Goal: Task Accomplishment & Management: Manage account settings

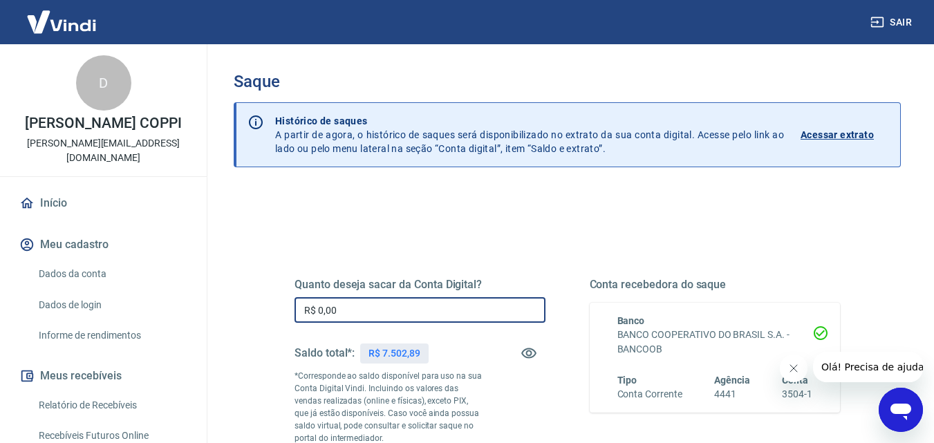
click at [354, 314] on input "R$ 0,00" at bounding box center [419, 310] width 251 height 26
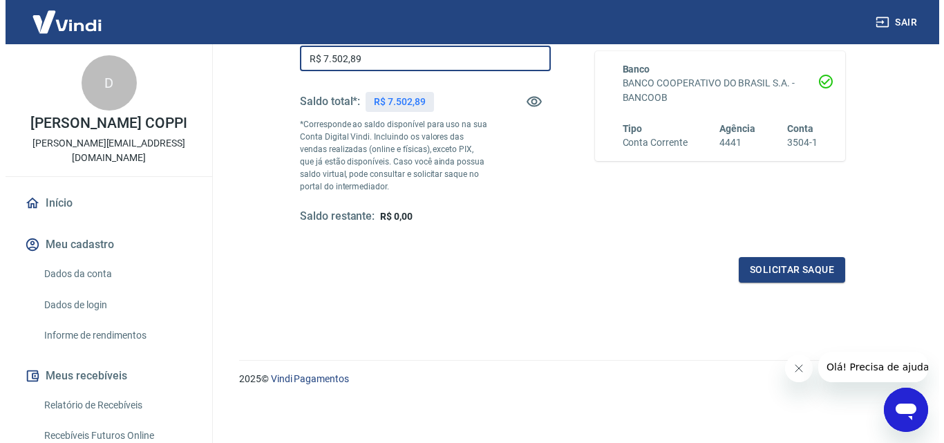
scroll to position [253, 0]
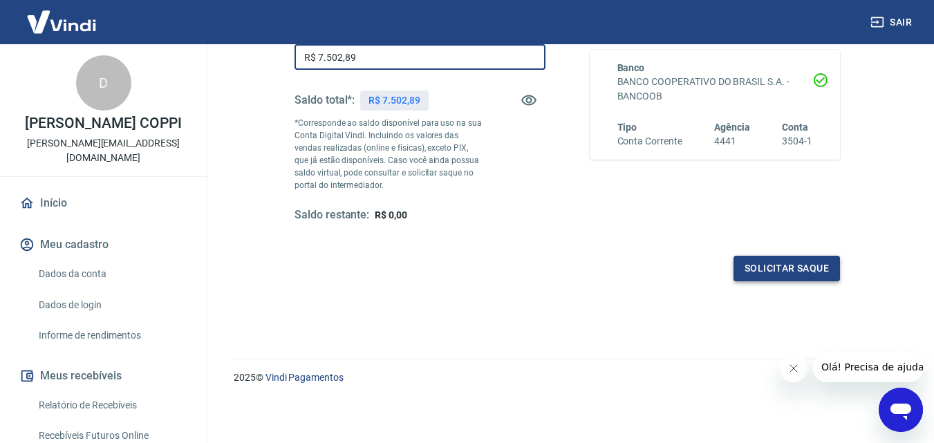
type input "R$ 7.502,89"
click at [773, 270] on button "Solicitar saque" at bounding box center [786, 269] width 106 height 26
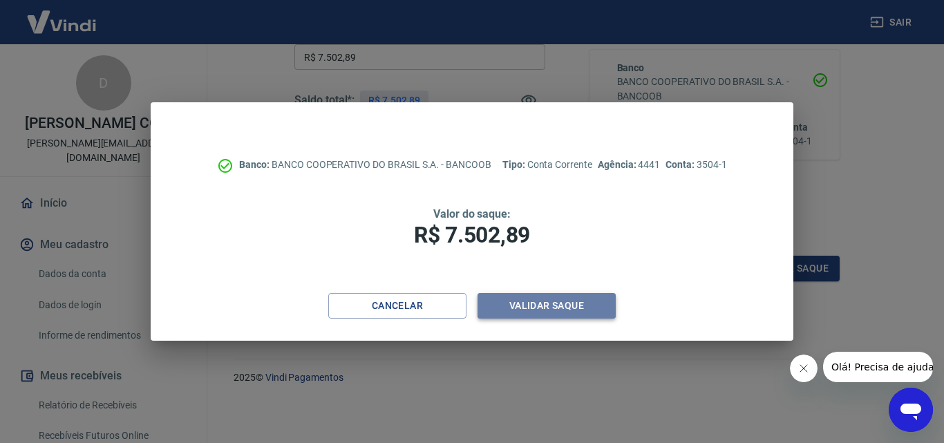
click at [577, 310] on button "Validar saque" at bounding box center [547, 306] width 138 height 26
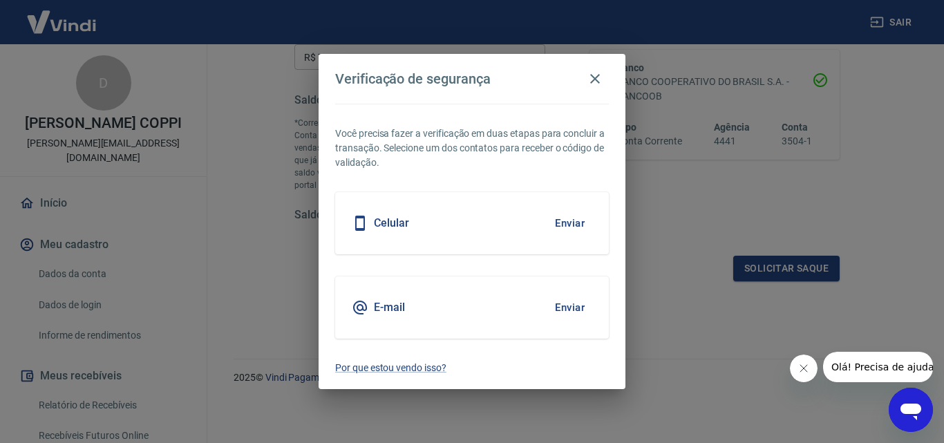
click at [565, 224] on button "Enviar" at bounding box center [569, 223] width 45 height 29
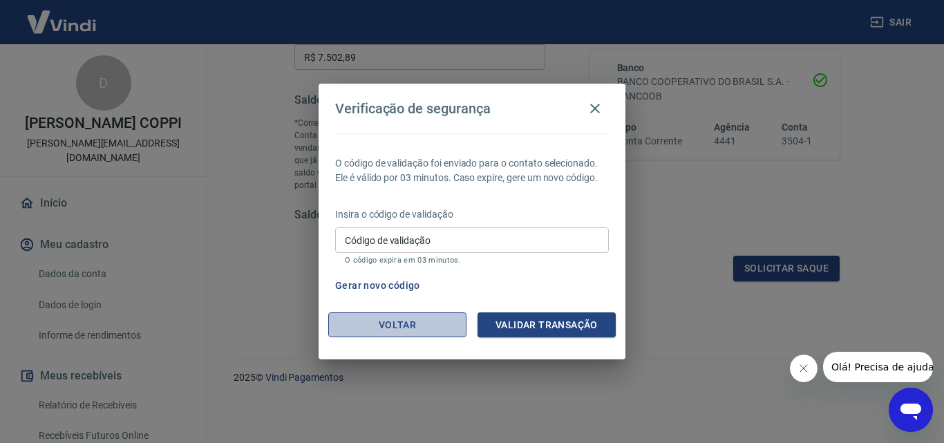
click at [424, 324] on button "Voltar" at bounding box center [397, 325] width 138 height 26
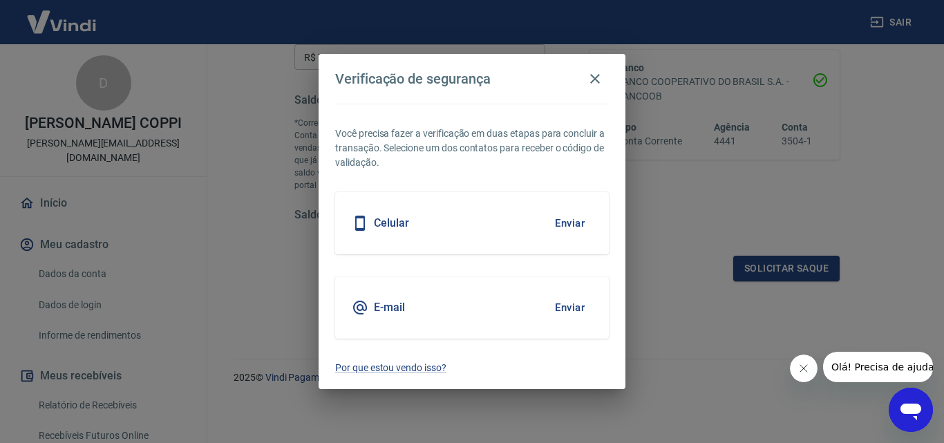
click at [567, 308] on button "Enviar" at bounding box center [569, 307] width 45 height 29
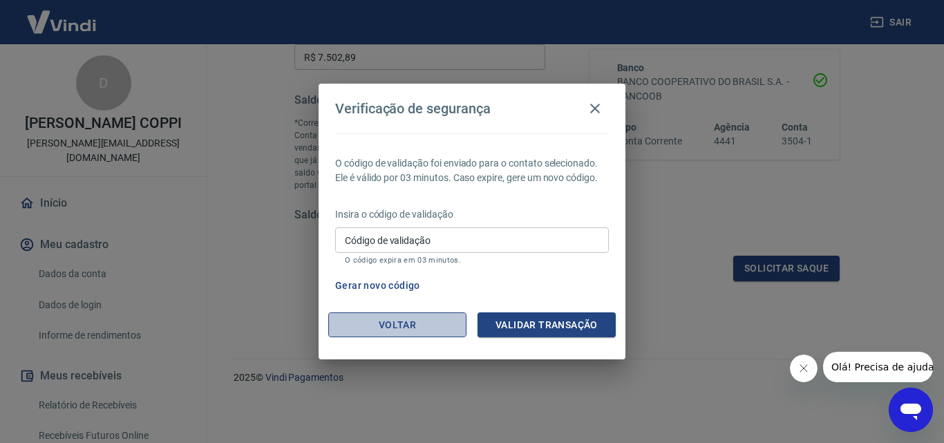
click at [379, 317] on button "Voltar" at bounding box center [397, 325] width 138 height 26
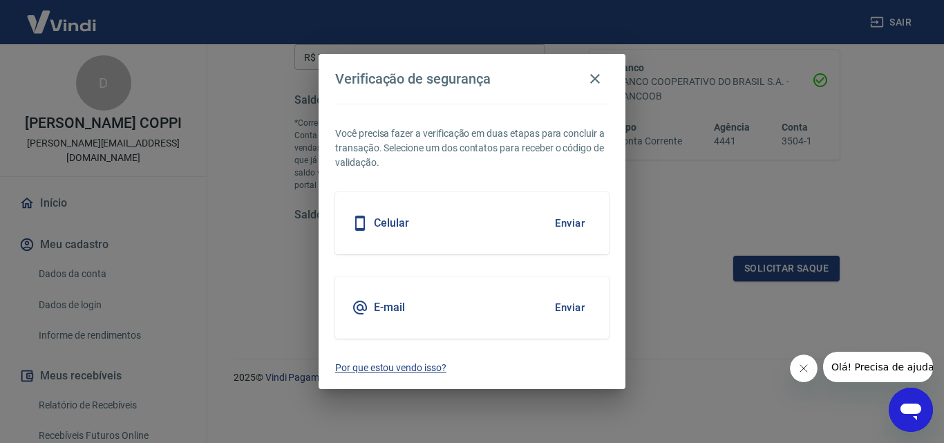
click at [391, 370] on p "Por que estou vendo isso?" at bounding box center [472, 368] width 274 height 15
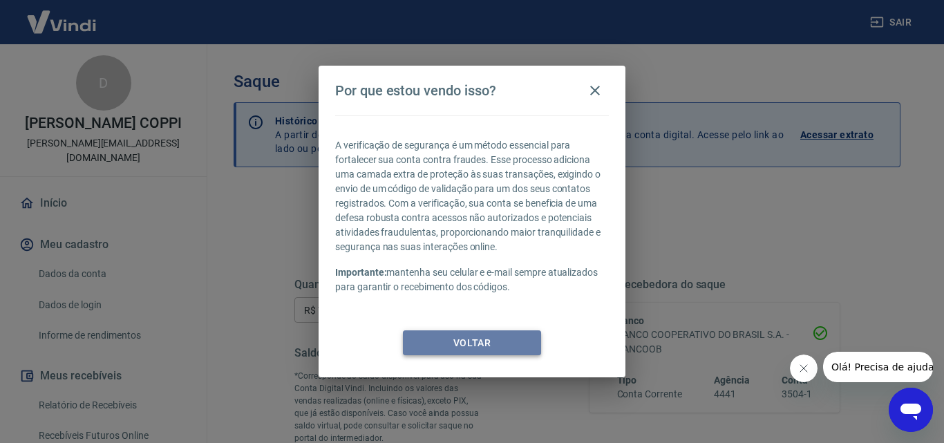
click at [471, 343] on button "Voltar" at bounding box center [472, 343] width 138 height 26
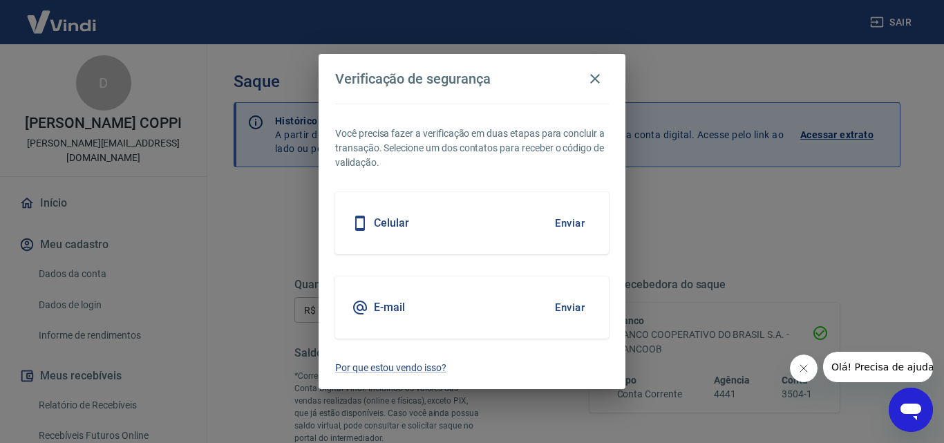
scroll to position [253, 0]
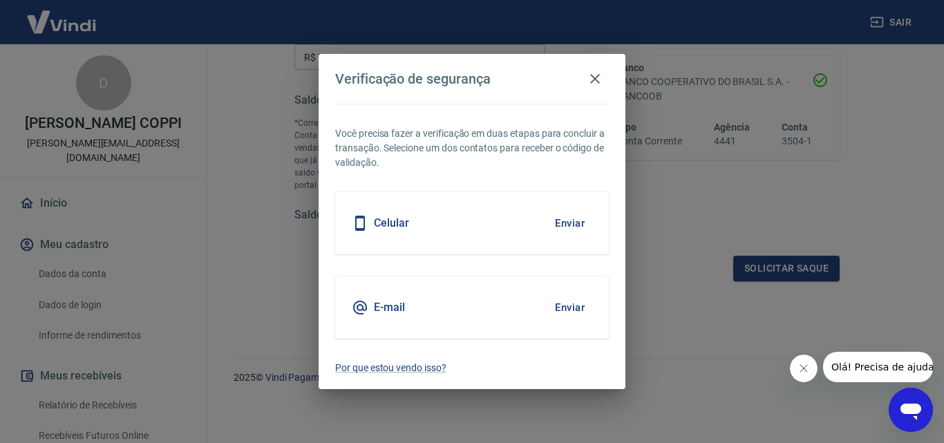
click at [880, 372] on span "Olá! Precisa de ajuda?" at bounding box center [885, 366] width 108 height 11
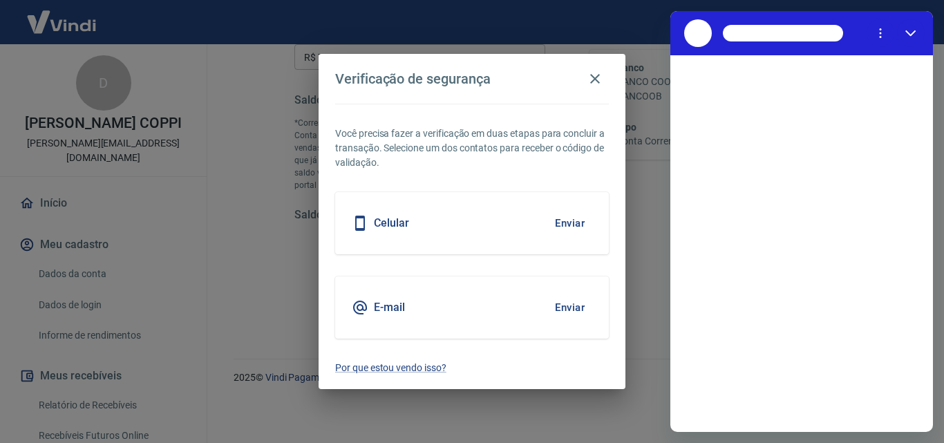
scroll to position [0, 0]
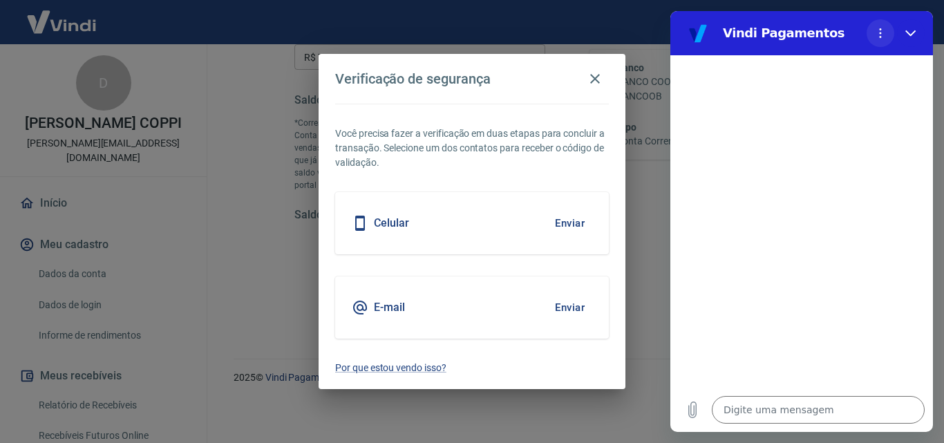
click at [878, 35] on icon "Menu de opções" at bounding box center [880, 33] width 11 height 11
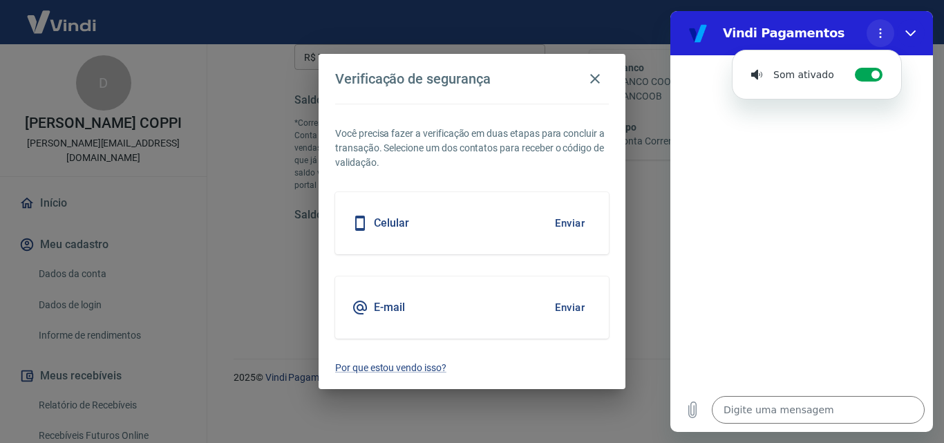
click at [878, 35] on icon "Menu de opções" at bounding box center [880, 33] width 11 height 11
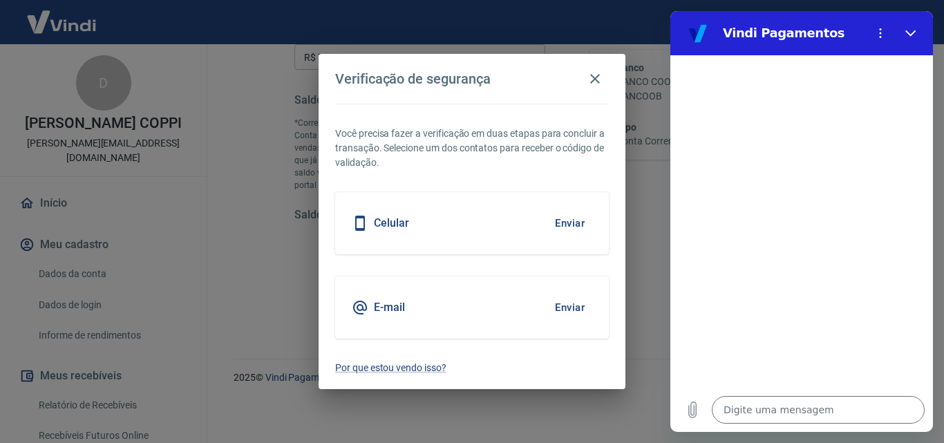
click at [767, 80] on div at bounding box center [801, 221] width 263 height 332
click at [768, 80] on div at bounding box center [801, 221] width 263 height 332
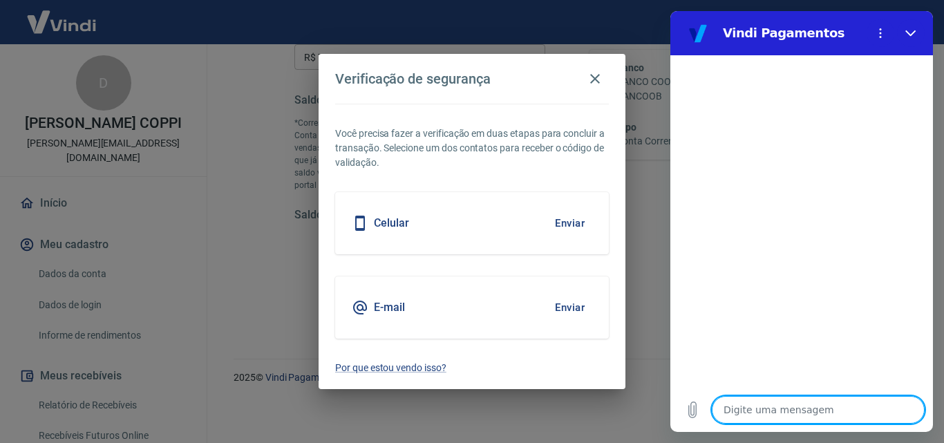
click at [793, 417] on textarea at bounding box center [818, 410] width 213 height 28
type textarea "b"
type textarea "x"
type textarea "bo"
type textarea "x"
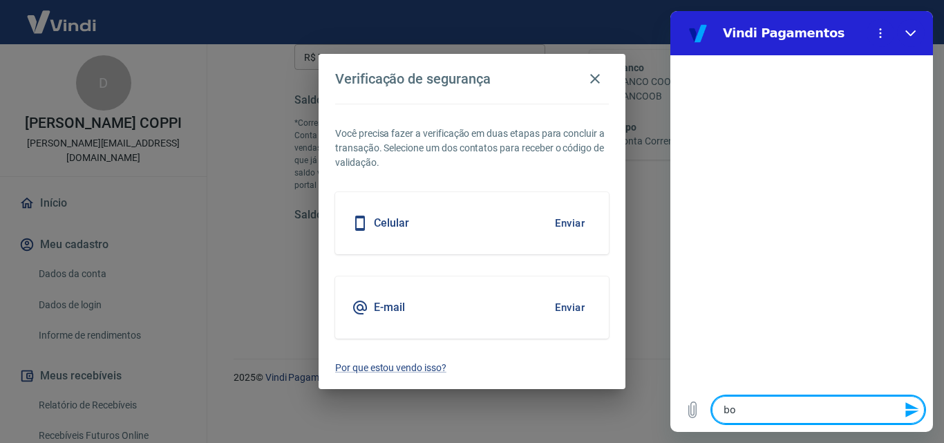
type textarea "bom"
type textarea "x"
type textarea "bom"
type textarea "x"
type textarea "bom d"
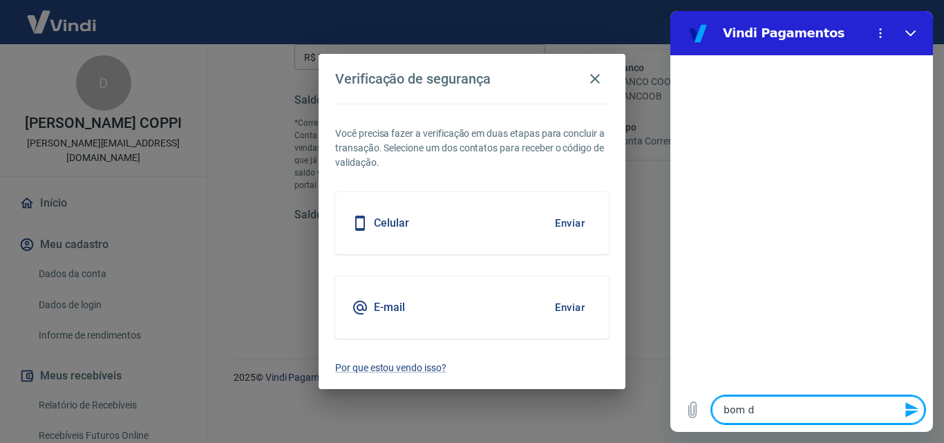
type textarea "x"
type textarea "bom di"
type textarea "x"
type textarea "bom dia"
type textarea "x"
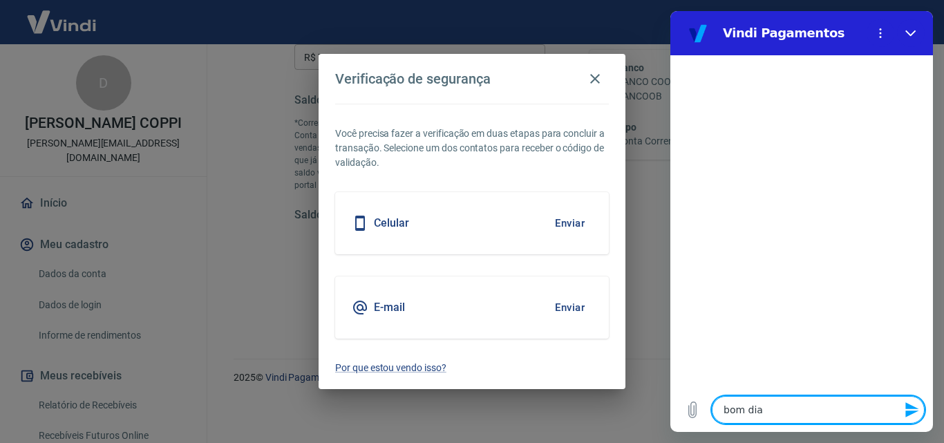
type textarea "bom dia!"
type textarea "x"
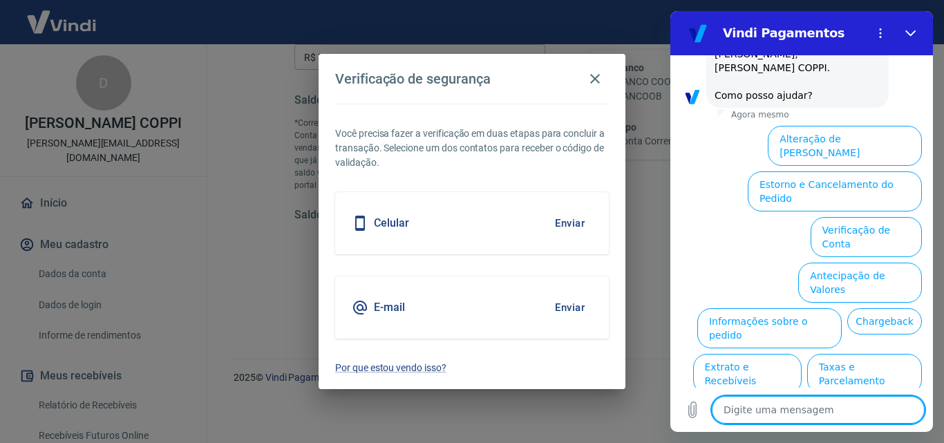
scroll to position [95, 0]
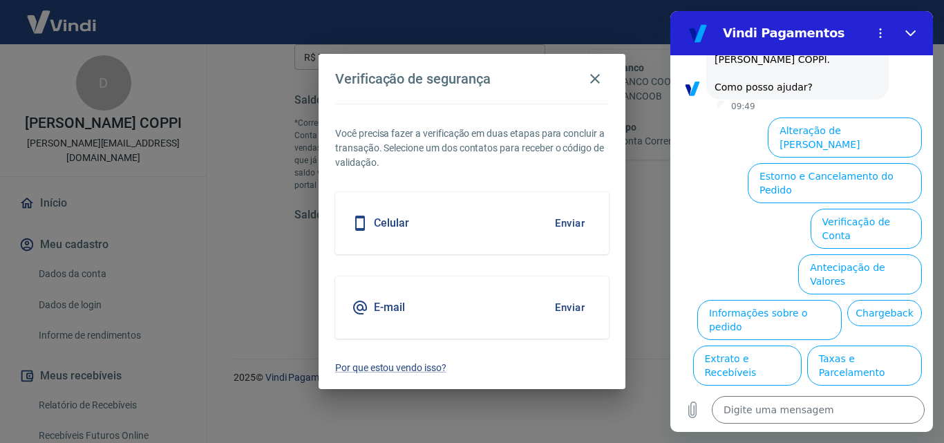
click at [842, 391] on button "Alterar celular verificado" at bounding box center [858, 411] width 128 height 40
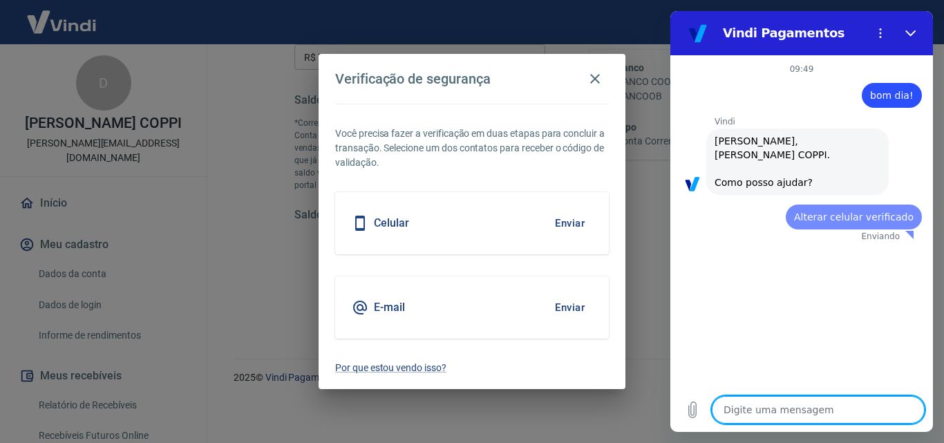
scroll to position [0, 0]
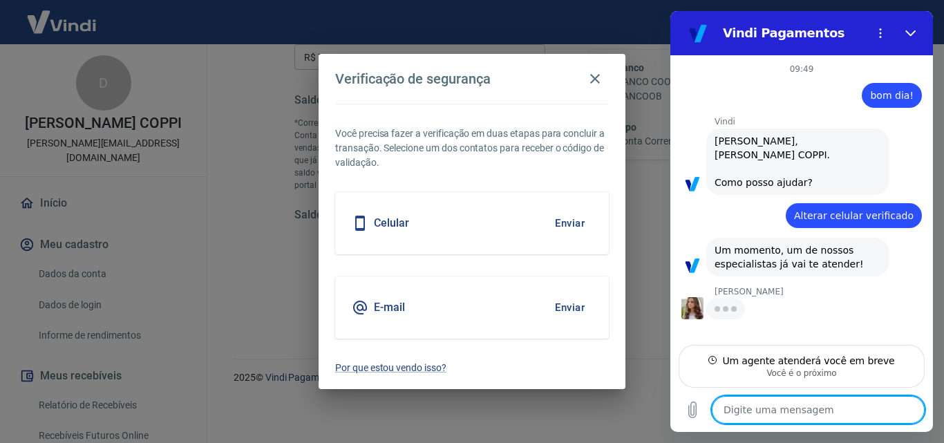
type textarea "x"
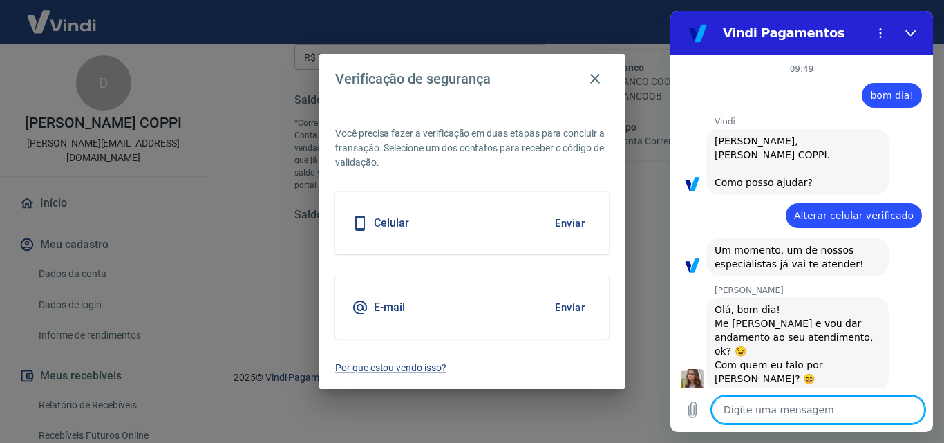
type textarea "B"
type textarea "x"
type textarea "Bo"
type textarea "x"
type textarea "Bom"
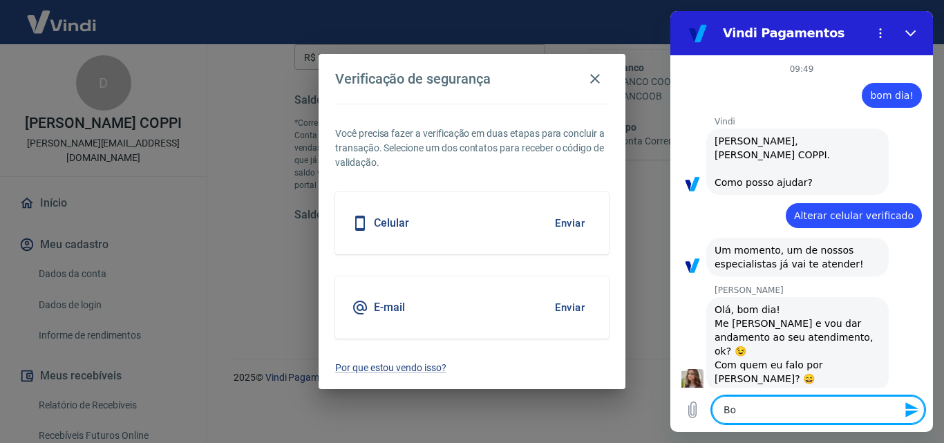
type textarea "x"
type textarea "Bom"
type textarea "x"
type textarea "Bom d"
type textarea "x"
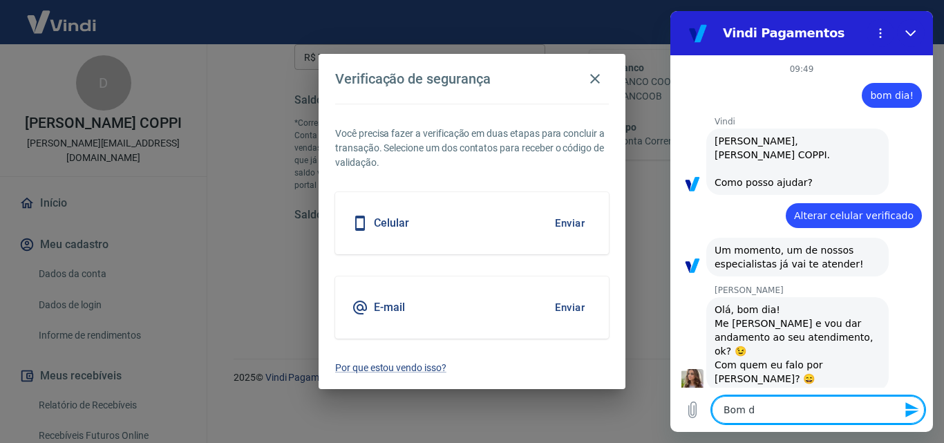
type textarea "Bom di"
type textarea "x"
type textarea "Bom dia"
type textarea "x"
type textarea "Bom dia"
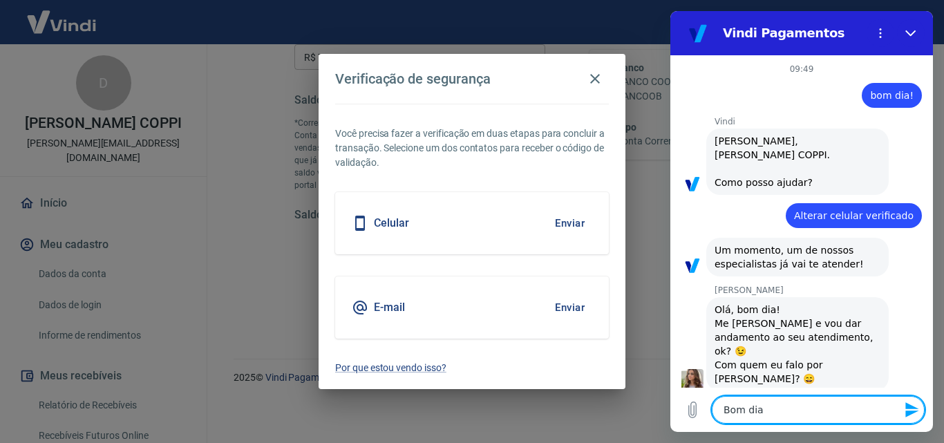
type textarea "x"
type textarea "Bom dia S"
type textarea "x"
type textarea "Bom dia St"
type textarea "x"
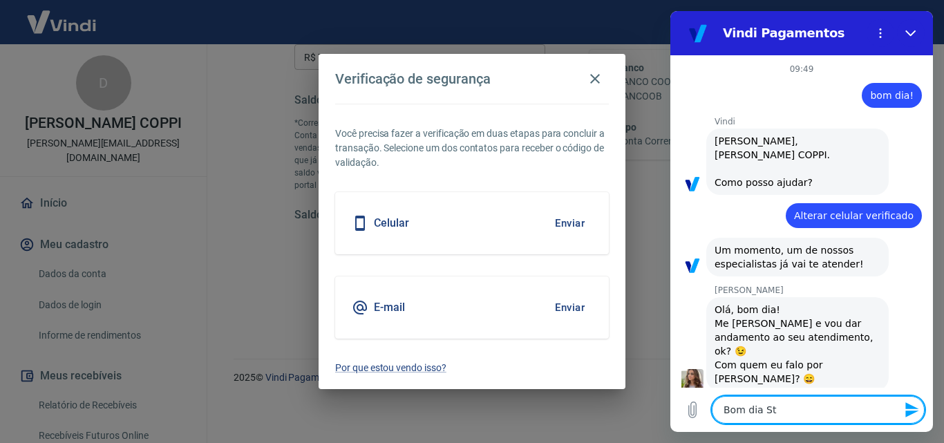
type textarea "Bom dia Ste"
type textarea "x"
type textarea "Bom dia Stef"
type textarea "x"
type textarea "Bom dia Stefa"
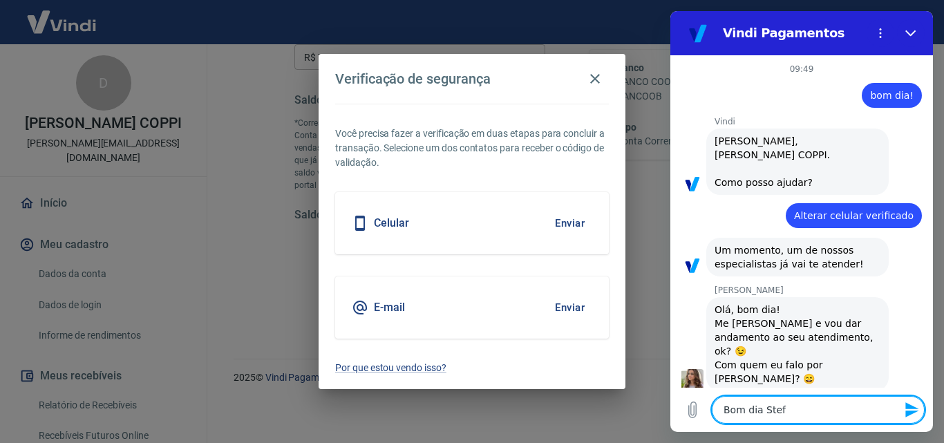
type textarea "x"
type textarea "Bom dia Stef"
type textarea "x"
type textarea "Bom dia Steff"
type textarea "x"
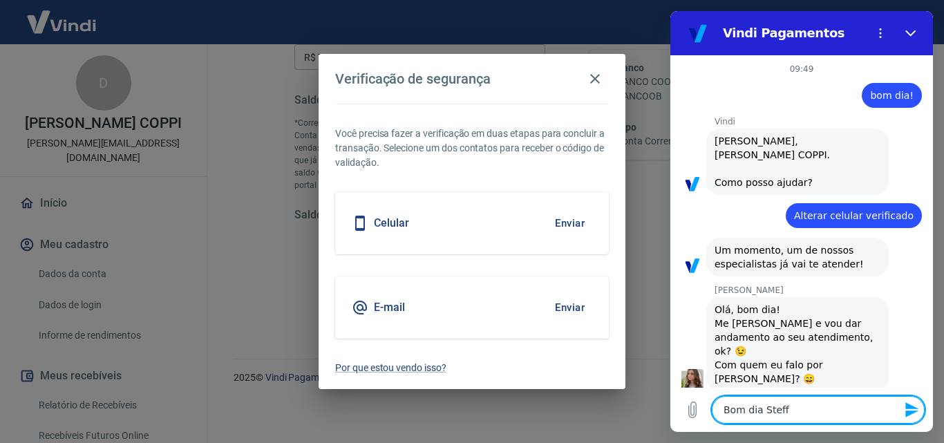
type textarea "Bom dia Steffa"
type textarea "x"
type textarea "Bom dia Steffan"
type textarea "x"
type textarea "Bom dia Steffani"
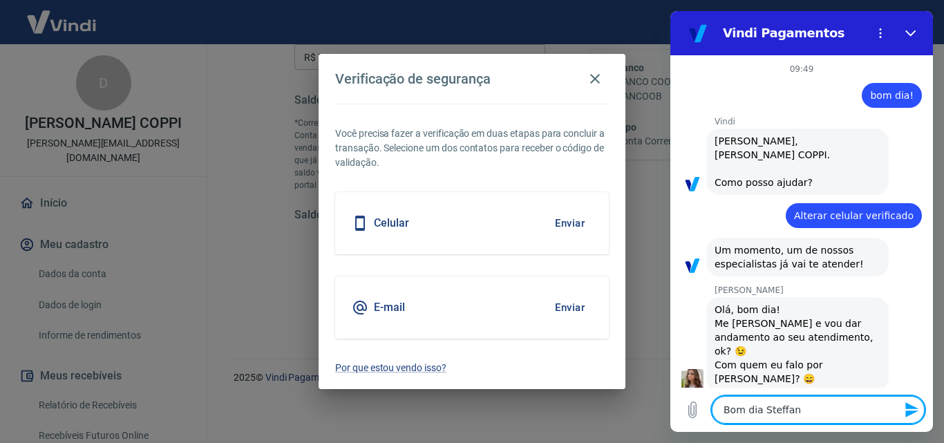
type textarea "x"
type textarea "Bom dia Steffanie"
type textarea "x"
type textarea "Bom dia Steffanie,"
type textarea "x"
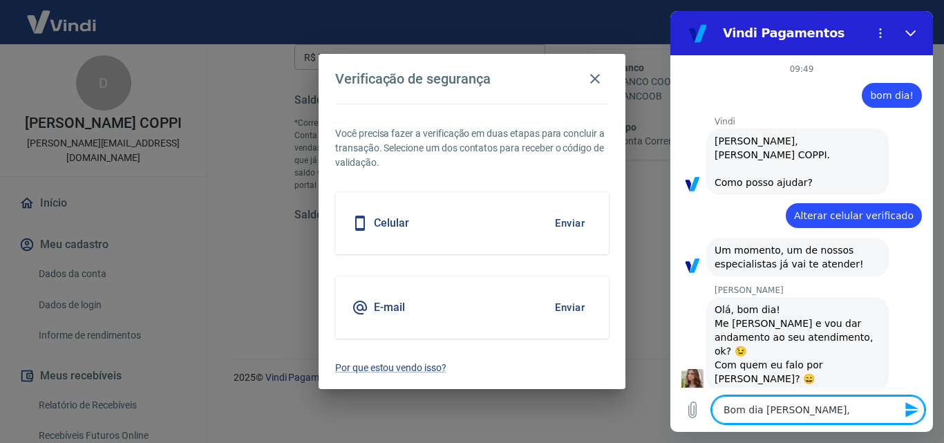
type textarea "Bom dia Steffanie,"
type textarea "x"
type textarea "Bom dia Steffanie, a"
type textarea "x"
type textarea "Bom dia Steffanie, aq"
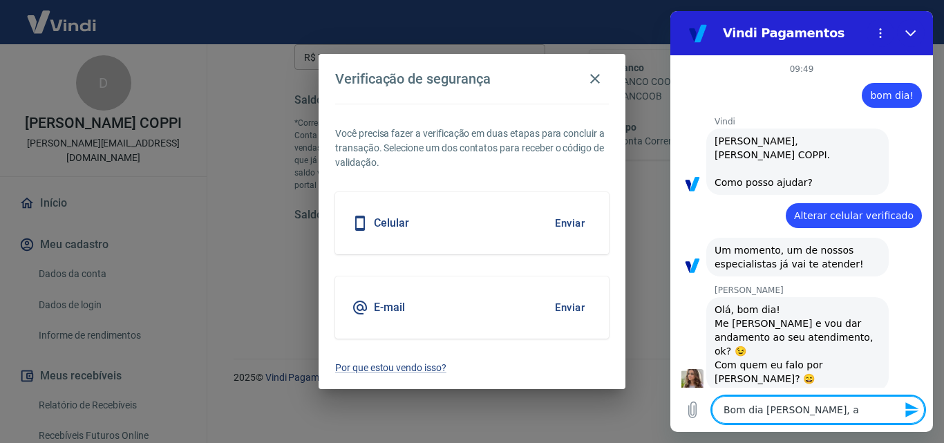
type textarea "x"
type textarea "Bom dia Steffanie, aqu"
type textarea "x"
type textarea "Bom dia Steffanie, aqui"
type textarea "x"
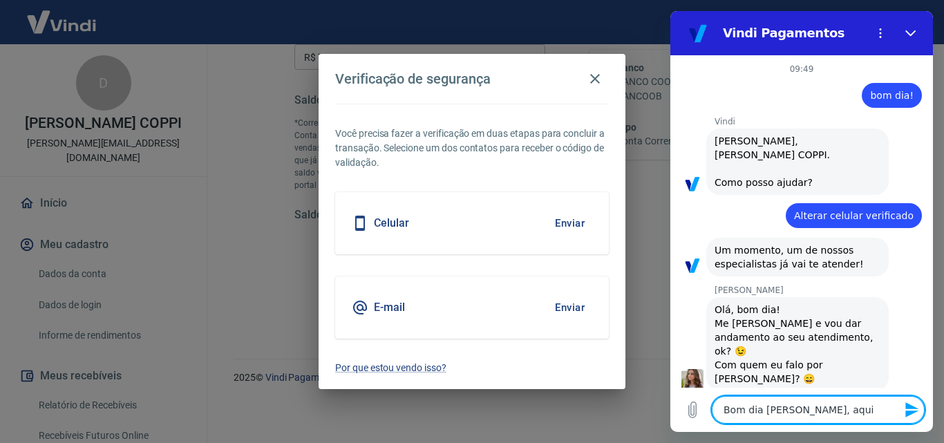
type textarea "Bom dia Steffanie, aqui"
type textarea "x"
type textarea "Bom dia Steffanie, aqui é"
type textarea "x"
type textarea "Bom dia Steffanie, aqui é"
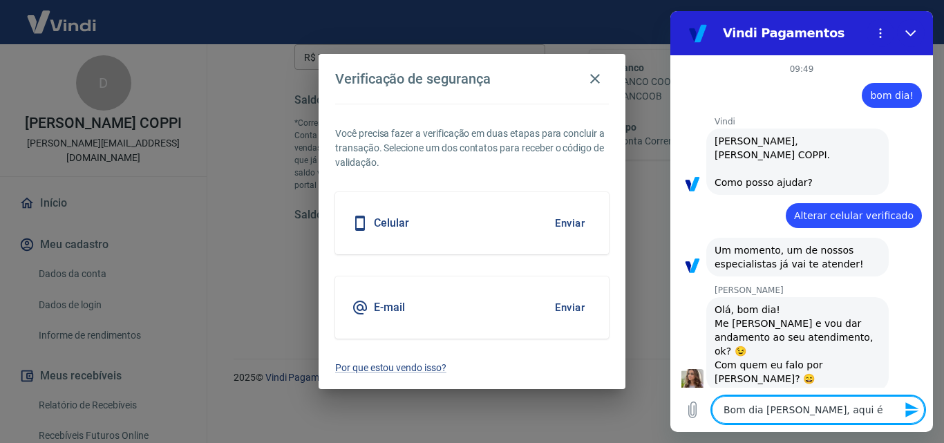
type textarea "x"
type textarea "Bom dia Steffanie, aqui é D"
type textarea "x"
type textarea "Bom dia Steffanie, aqui é Da"
type textarea "x"
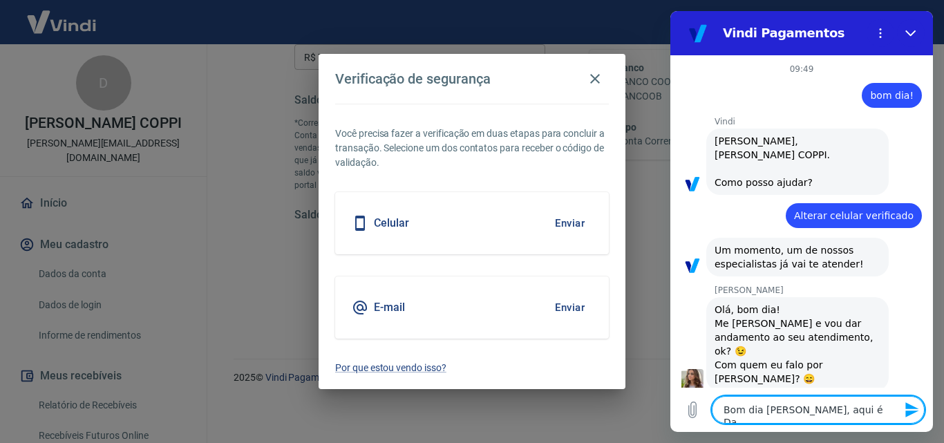
type textarea "Bom dia Steffanie, aqui é Dan"
type textarea "x"
type textarea "Bom dia Steffanie, aqui é Dani"
type textarea "x"
type textarea "Bom dia Steffanie, aqui é Danil"
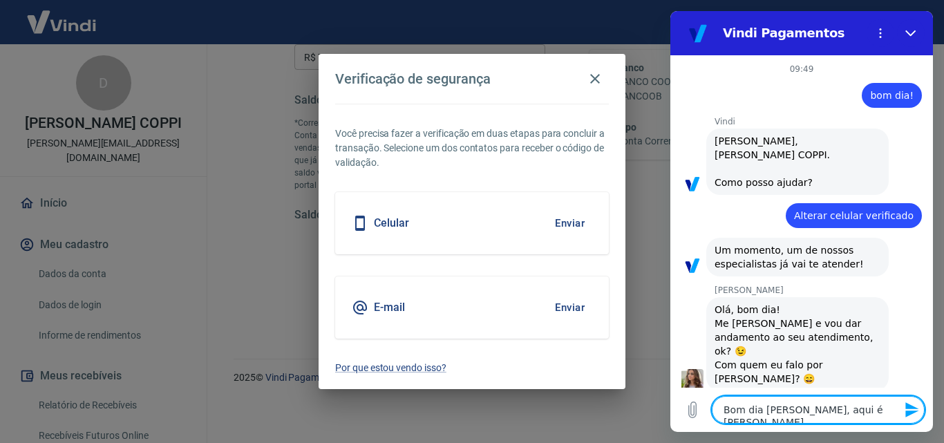
type textarea "x"
type textarea "Bom dia Steffanie, aqui é Danilo"
type textarea "x"
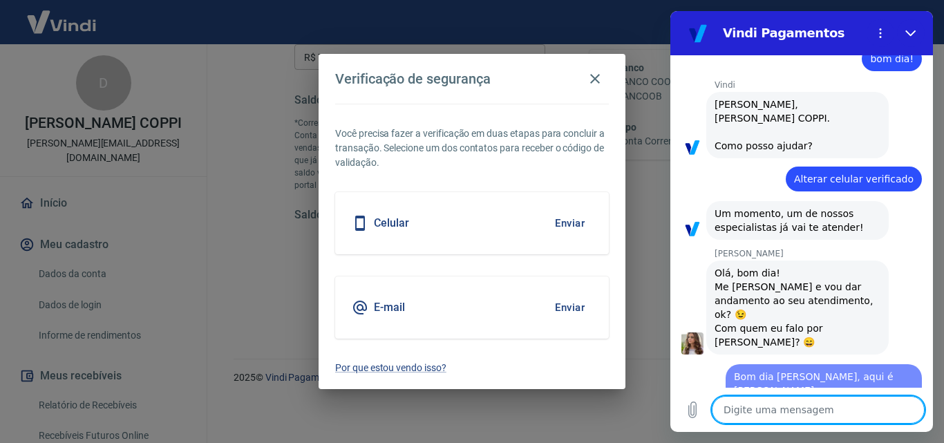
type textarea "x"
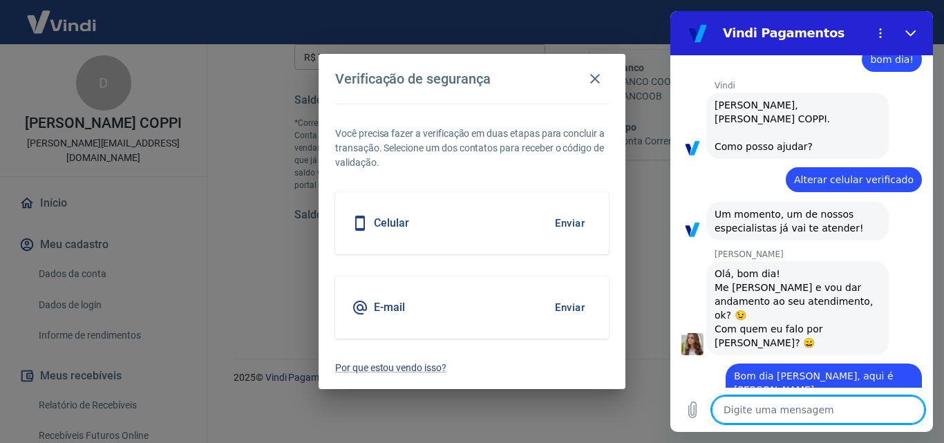
scroll to position [39, 0]
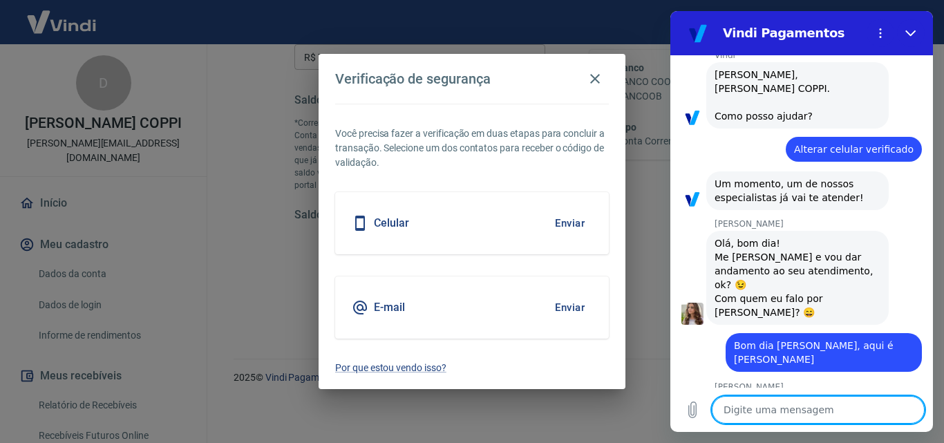
type textarea "N"
type textarea "x"
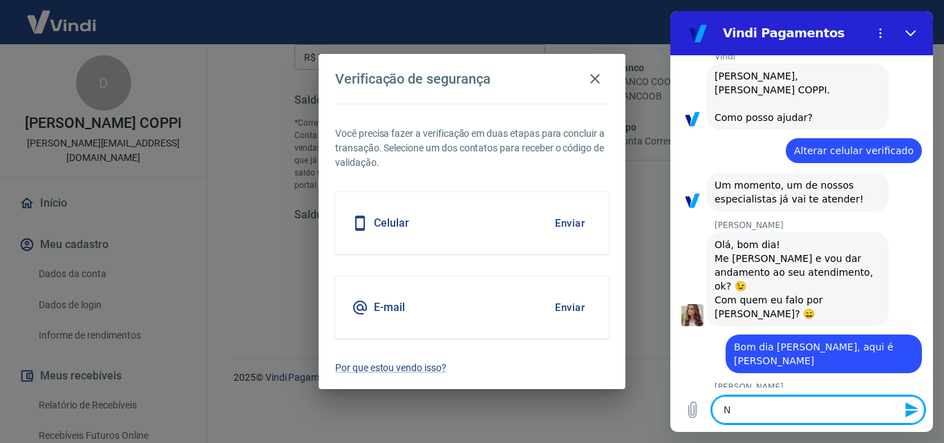
type textarea "Nã"
type textarea "x"
type textarea "Não"
type textarea "x"
type textarea "Não"
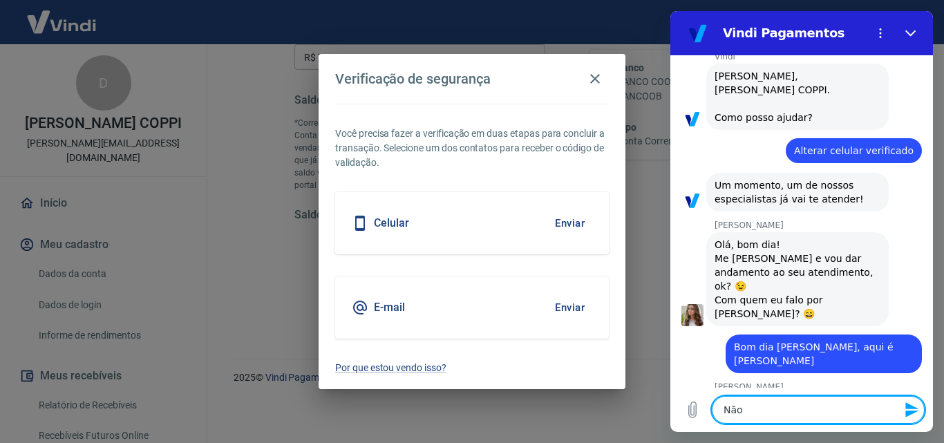
type textarea "x"
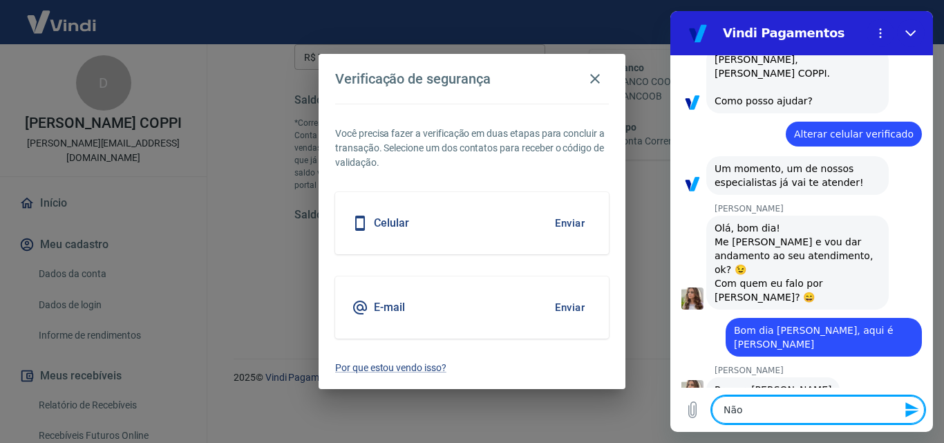
type textarea "Não e"
type textarea "x"
type textarea "Não es"
type textarea "x"
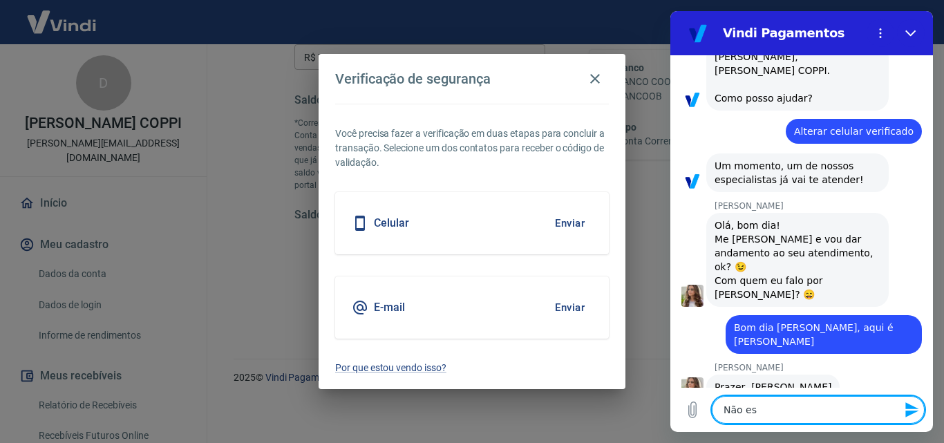
type textarea "Não est"
type textarea "x"
type textarea "Não esto"
type textarea "x"
type textarea "Não estou"
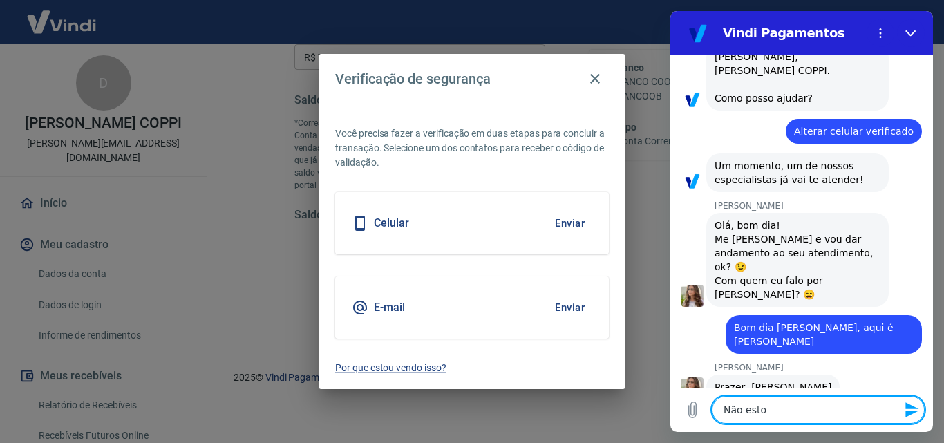
type textarea "x"
type textarea "Não estou"
type textarea "x"
type textarea "Não estou r"
type textarea "x"
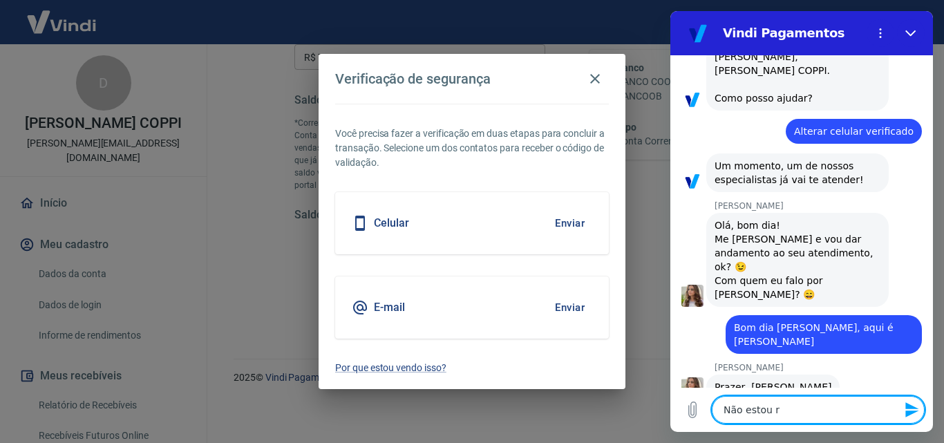
type textarea "Não estou re"
type textarea "x"
type textarea "Não estou rec"
type textarea "x"
type textarea "Não estou rece"
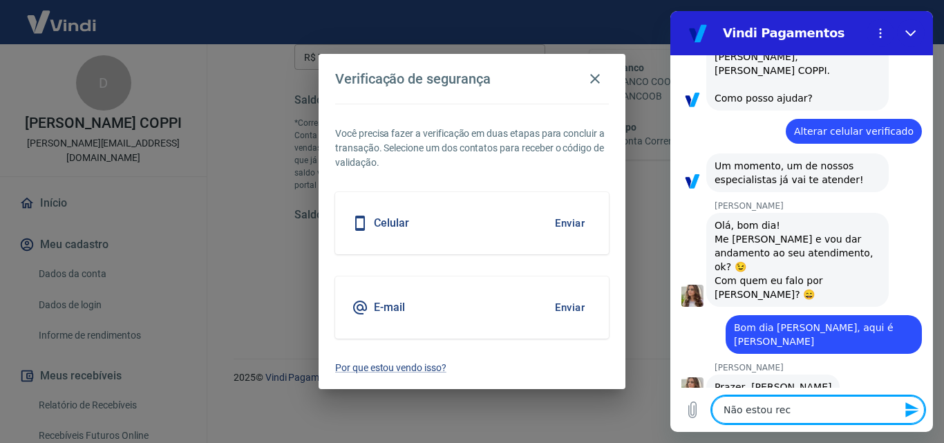
type textarea "x"
type textarea "Não estou receb"
type textarea "x"
type textarea "Não estou recebe"
type textarea "x"
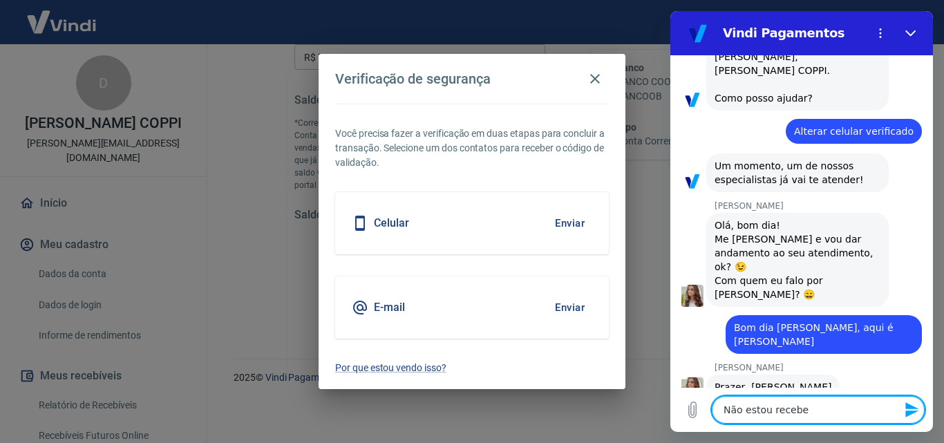
type textarea "Não estou recebed"
type textarea "x"
type textarea "Não estou recebedo"
type textarea "x"
type textarea "Não estou recebedo"
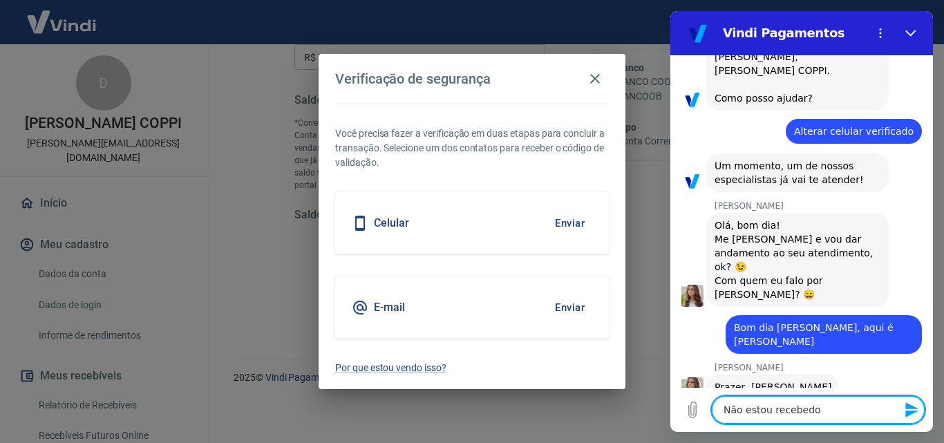
type textarea "x"
type textarea "Não estou recebedo"
type textarea "x"
type textarea "Não estou recebed"
type textarea "x"
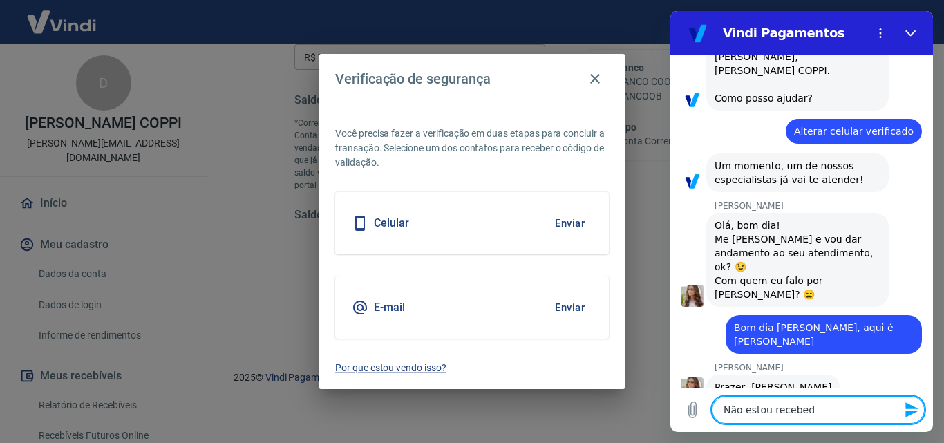
type textarea "Não estou recebe"
type textarea "x"
type textarea "Não estou receben"
type textarea "x"
type textarea "Não estou recebend"
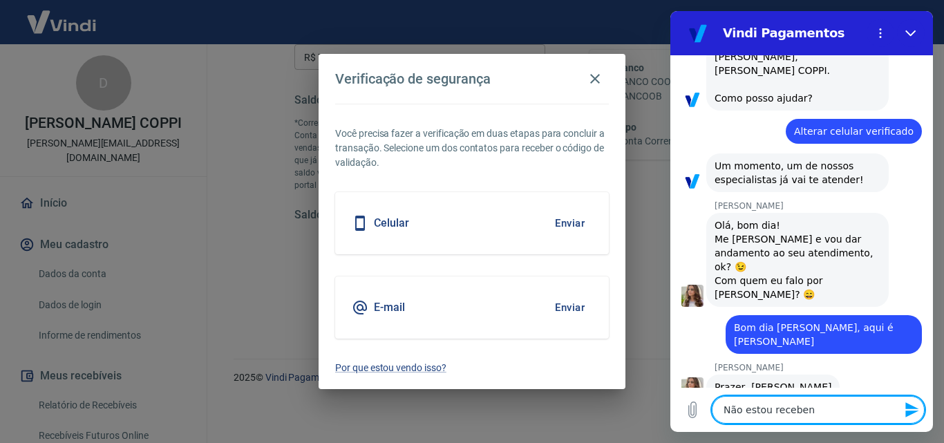
type textarea "x"
type textarea "Não estou recebendo"
type textarea "x"
type textarea "Não estou recebendo"
type textarea "x"
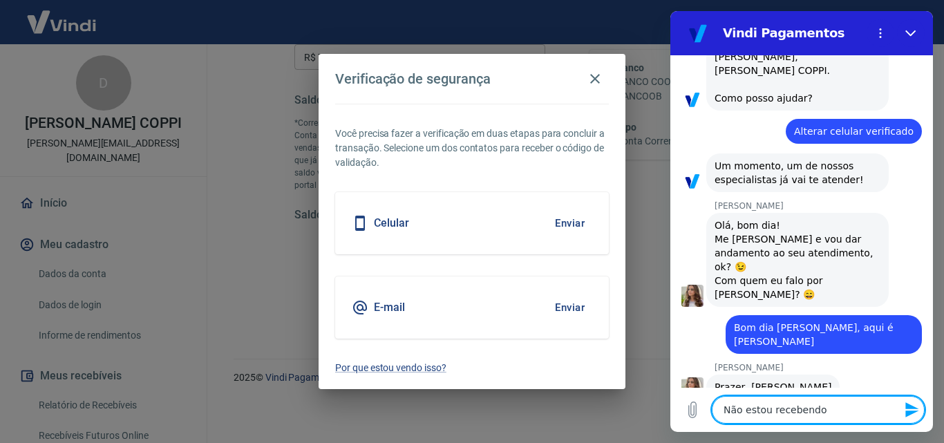
type textarea "Não estou recebendo o"
type textarea "x"
type textarea "Não estou recebendo o"
type textarea "x"
type textarea "Não estou recebendo o c"
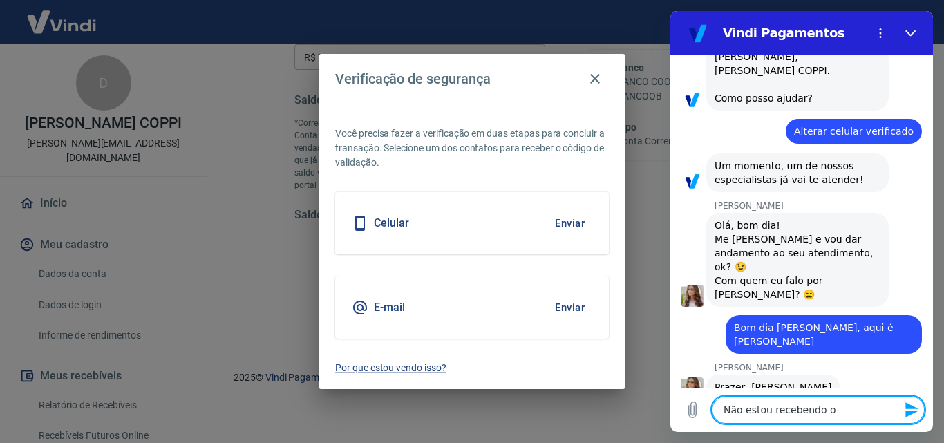
type textarea "x"
type textarea "Não estou recebendo o có"
type textarea "x"
type textarea "Não estou recebendo o cód"
type textarea "x"
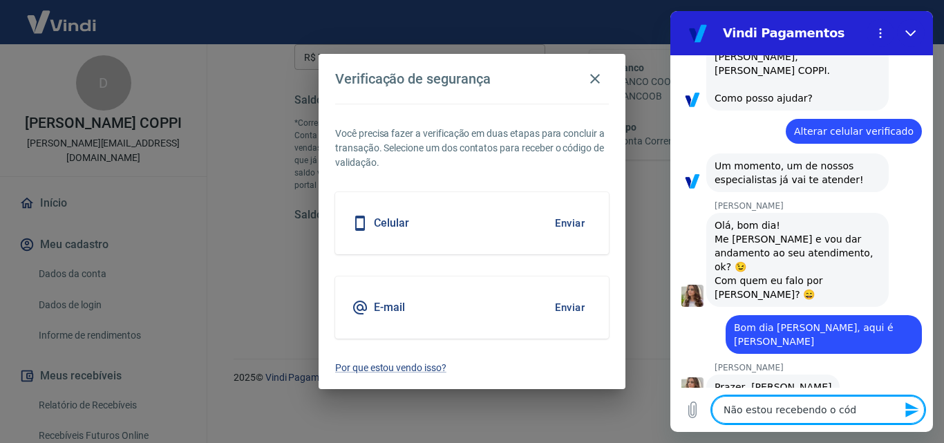
type textarea "Não estou recebendo o códi"
type textarea "x"
type textarea "Não estou recebendo o códig"
type textarea "x"
type textarea "Não estou recebendo o código"
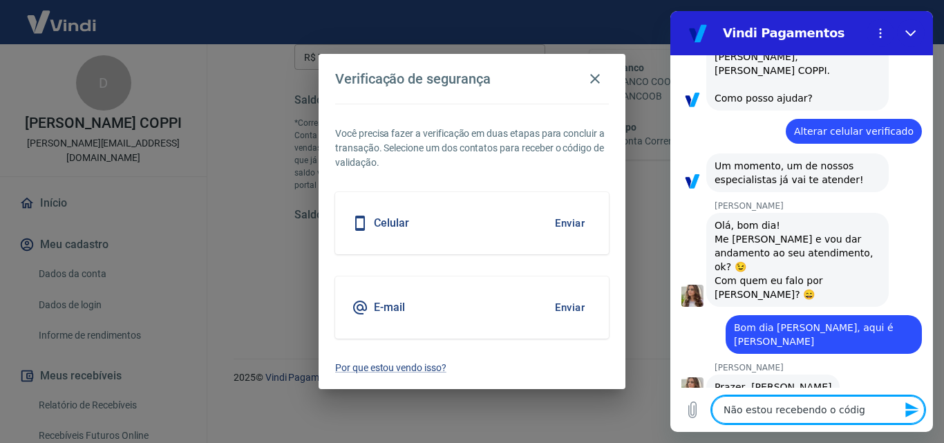
type textarea "x"
type textarea "Não estou recebendo o código"
type textarea "x"
type textarea "Não estou recebendo o código d"
type textarea "x"
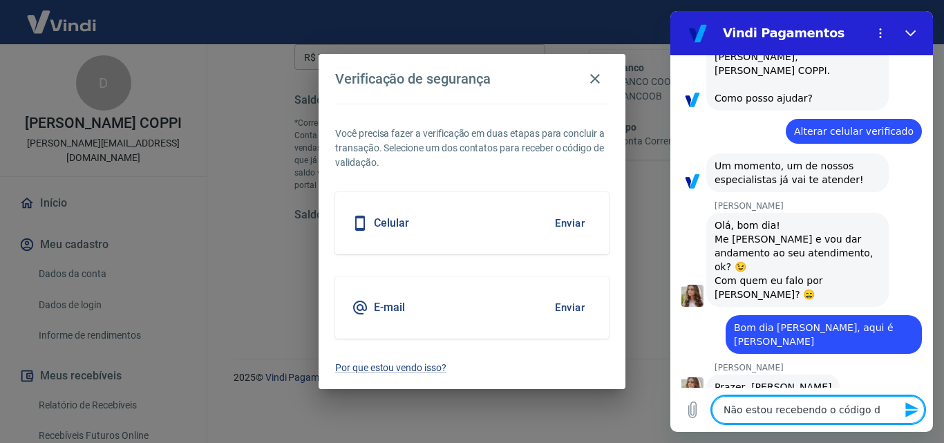
type textarea "Não estou recebendo o código de"
type textarea "x"
type textarea "Não estou recebendo o código de"
type textarea "x"
type textarea "Não estou recebendo o código de"
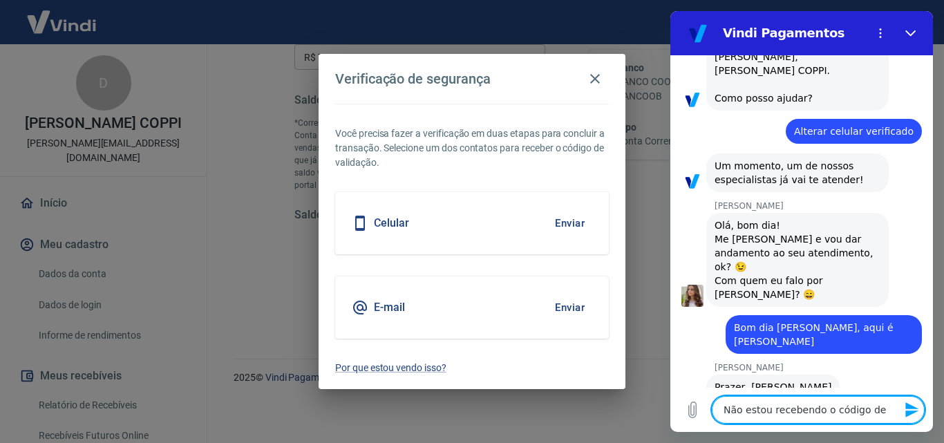
type textarea "x"
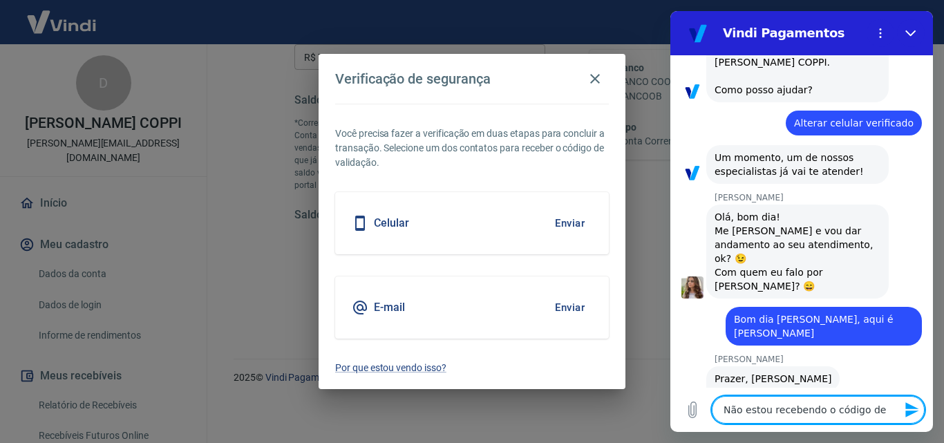
type textarea "Não estou recebendo o código d"
type textarea "x"
type textarea "Não estou recebendo o código"
type textarea "x"
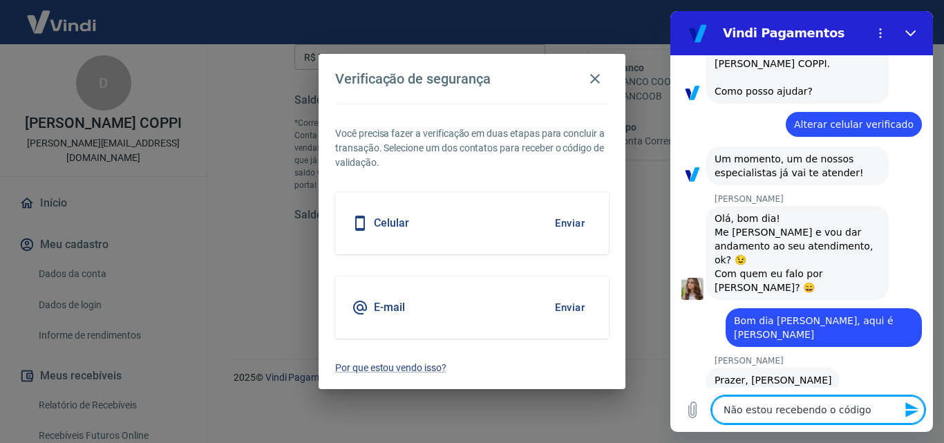
type textarea "Não estou recebendo o código p"
type textarea "x"
type textarea "Não estou recebendo o código pa"
type textarea "x"
type textarea "Não estou recebendo o código par"
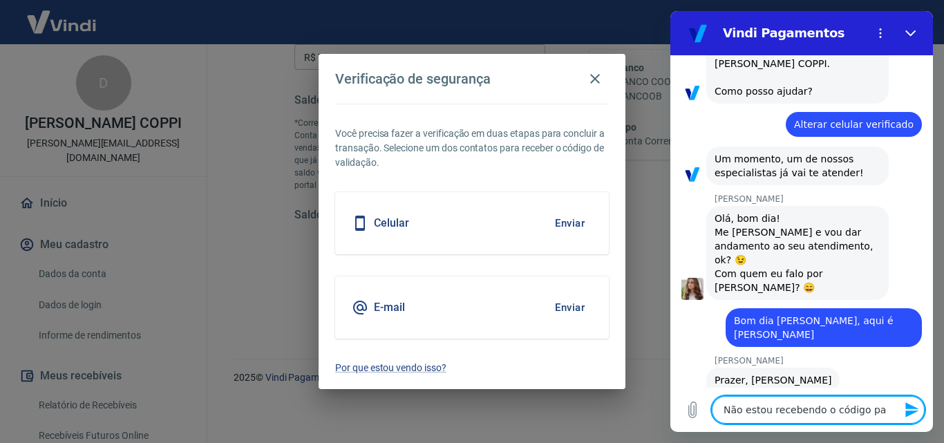
type textarea "x"
type textarea "Não estou recebendo o código para"
type textarea "x"
type textarea "Não estou recebendo o código para"
type textarea "x"
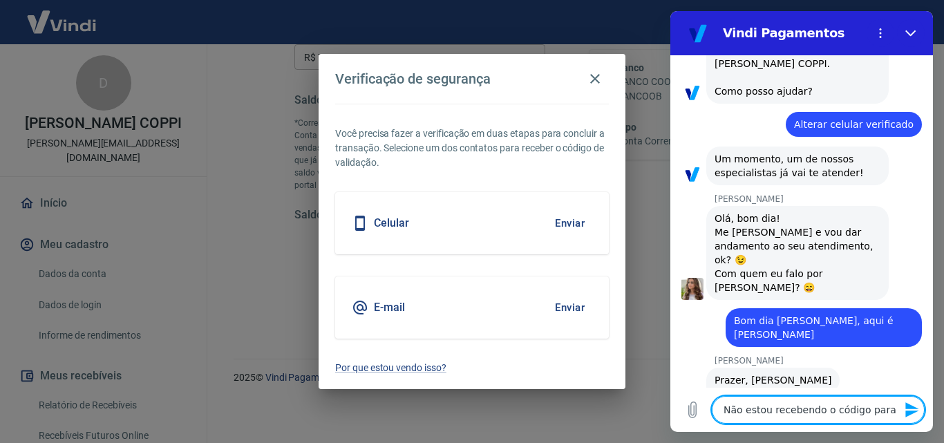
type textarea "Não estou recebendo o código para f"
type textarea "x"
type textarea "Não estou recebendo o código para fa"
type textarea "x"
type textarea "Não estou recebendo o código para faz"
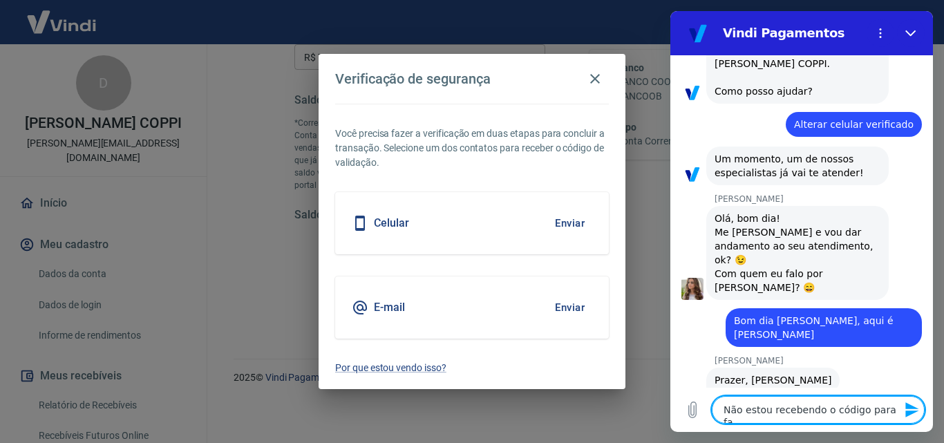
type textarea "x"
type textarea "Não estou recebendo o código para faze"
type textarea "x"
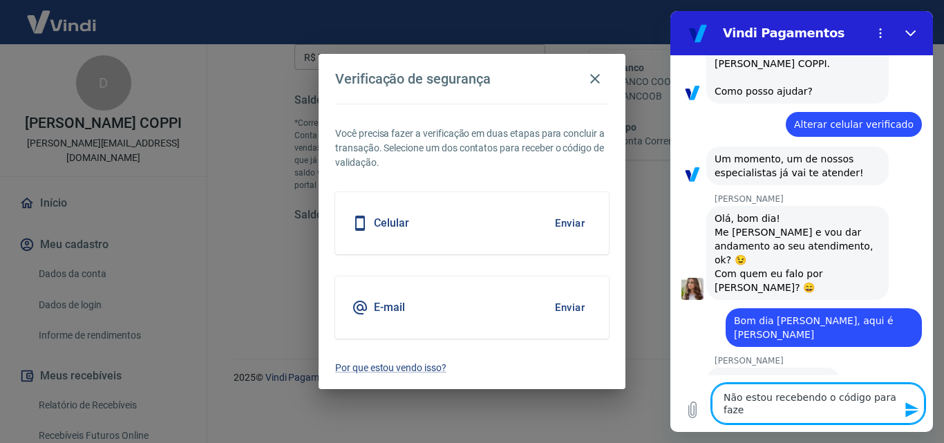
type textarea "Não estou recebendo o código para fazer"
type textarea "x"
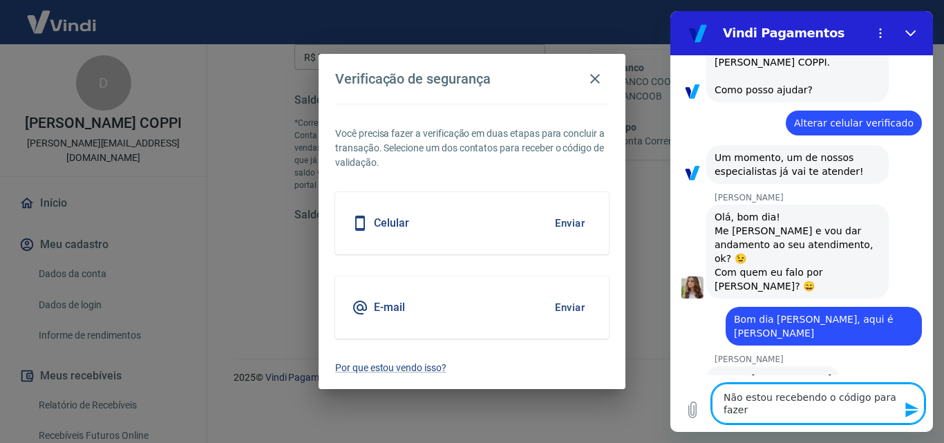
type textarea "Não estou recebendo o código para fazer"
type textarea "x"
type textarea "Não estou recebendo o código para fazer a"
type textarea "x"
type textarea "Não estou recebendo o código para fazer a"
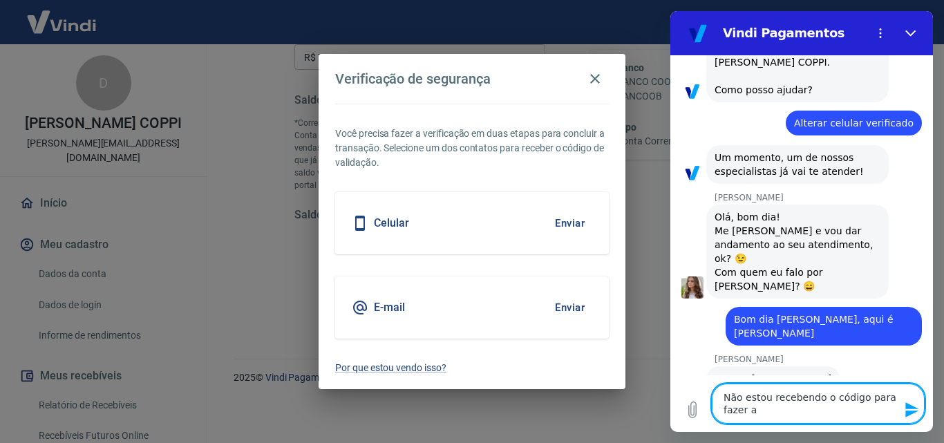
type textarea "x"
type textarea "Não estou recebendo o código para fazer a v"
type textarea "x"
type textarea "Não estou recebendo o código para fazer a va"
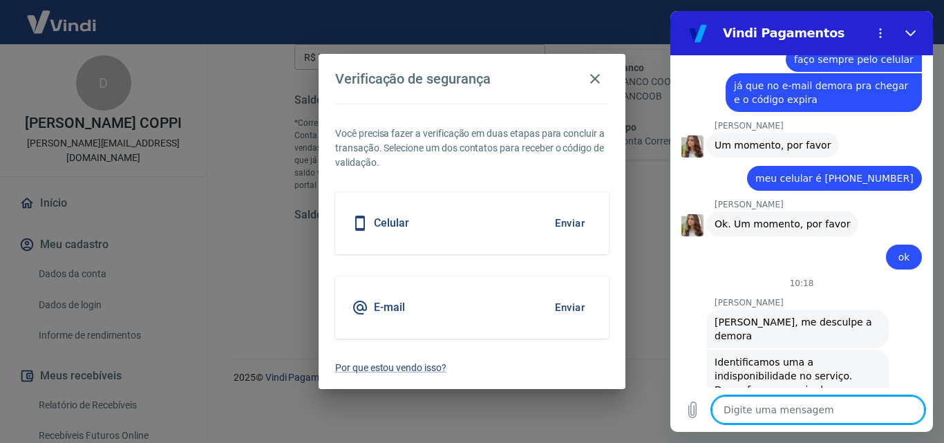
scroll to position [554, 0]
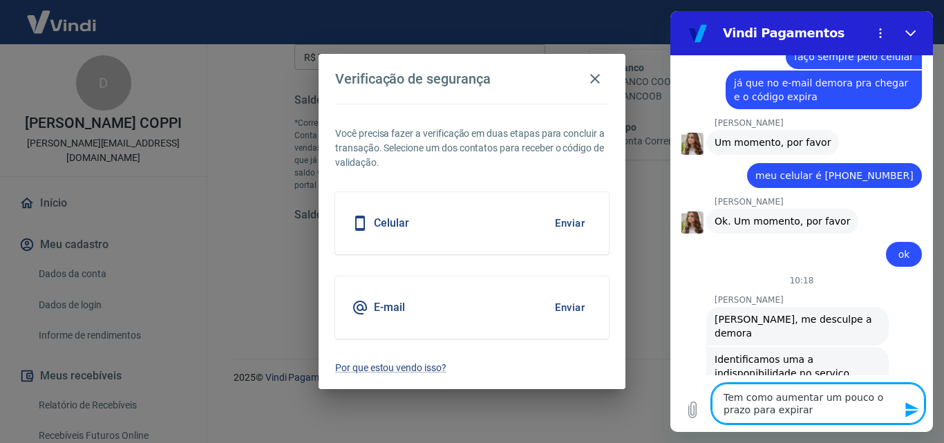
click at [893, 396] on textarea "Tem como aumentar um pouco o prazo para expirar" at bounding box center [818, 404] width 213 height 40
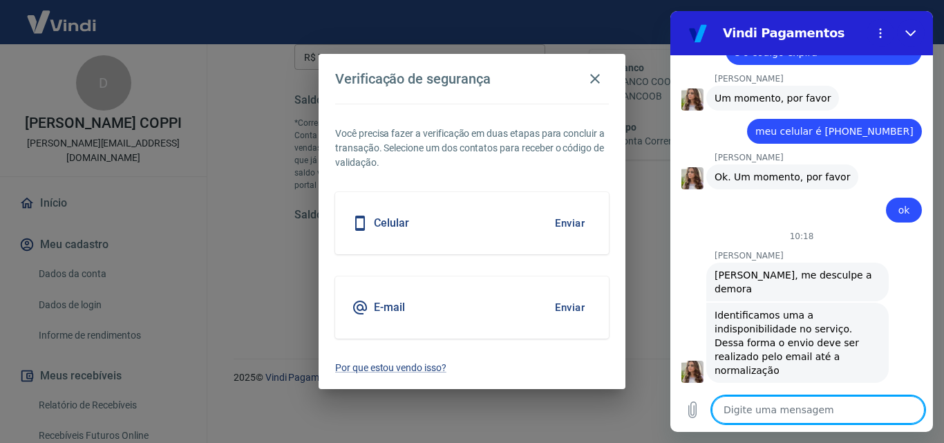
scroll to position [601, 0]
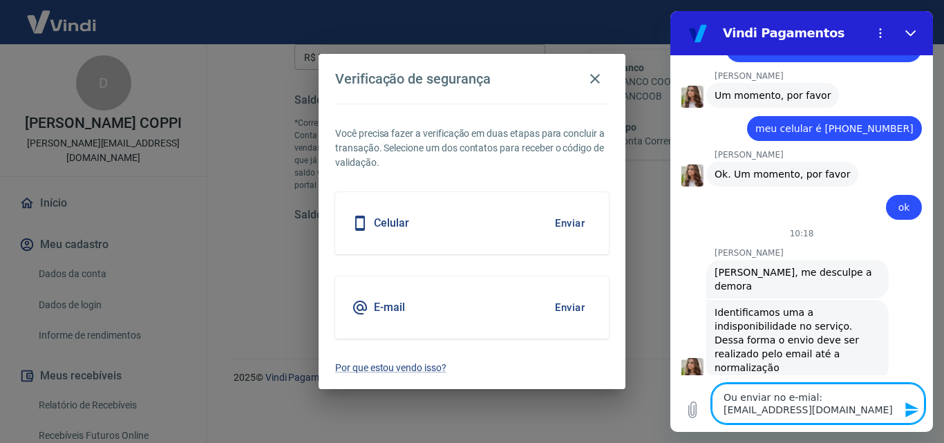
click at [804, 397] on textarea "Ou enviar no e-mial: danilocasadamaquina@gmail.com" at bounding box center [818, 404] width 213 height 40
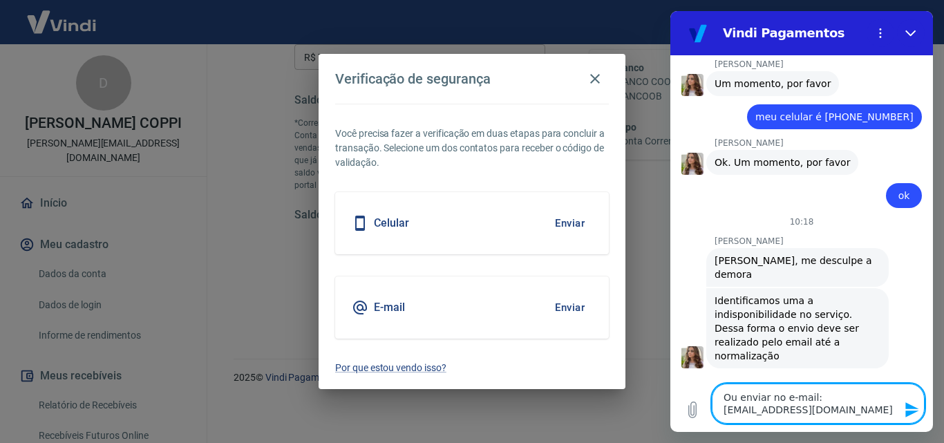
scroll to position [614, 0]
click at [886, 408] on textarea "Ou enviar no e-mail: danilocasadamaquina@gmail.com" at bounding box center [818, 404] width 213 height 40
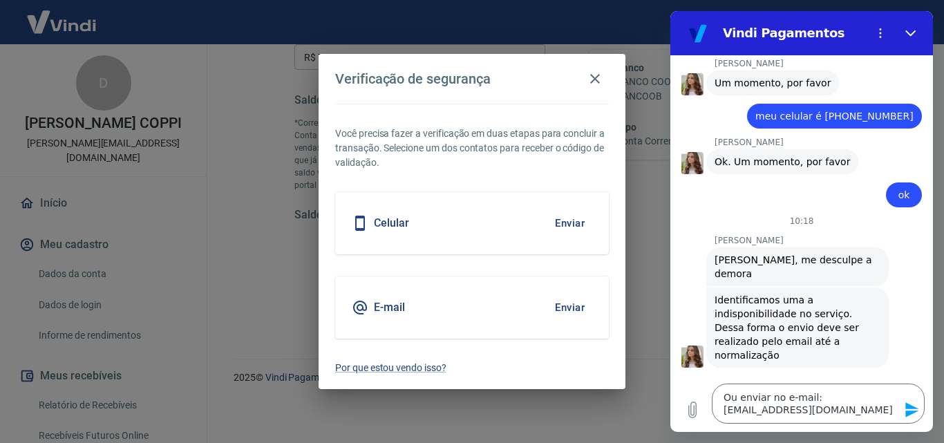
click at [914, 409] on icon "Enviar mensagem" at bounding box center [912, 409] width 17 height 17
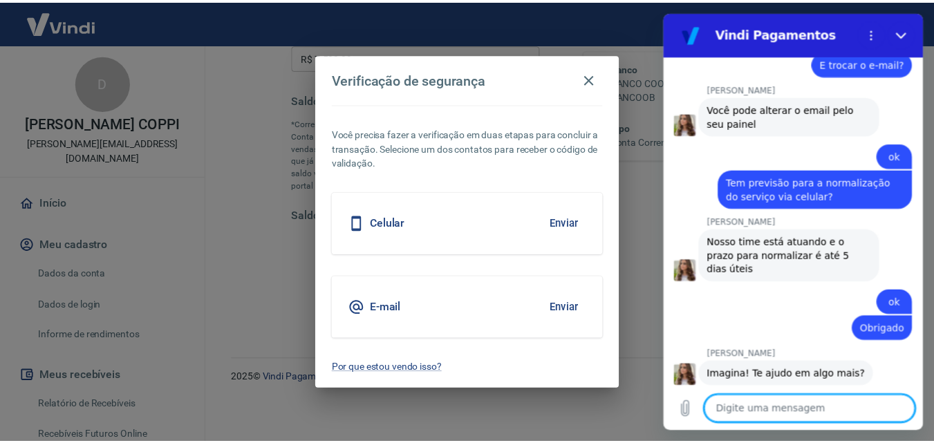
scroll to position [1110, 0]
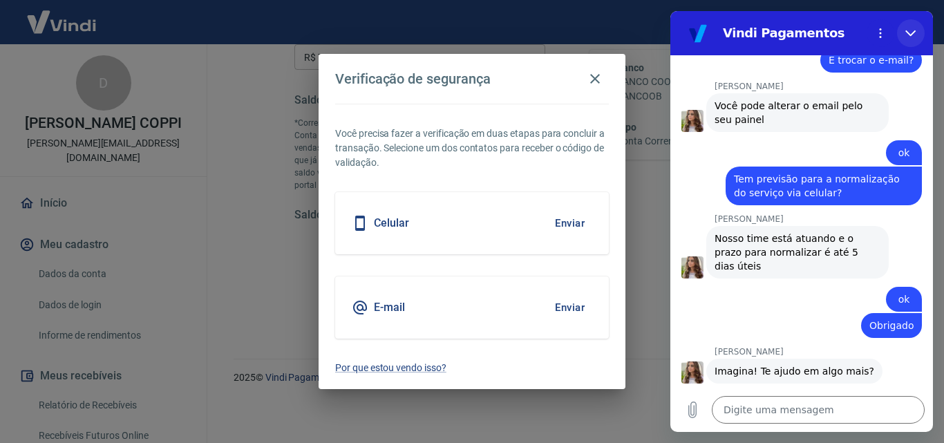
click at [915, 35] on icon "Fechar" at bounding box center [910, 33] width 11 height 11
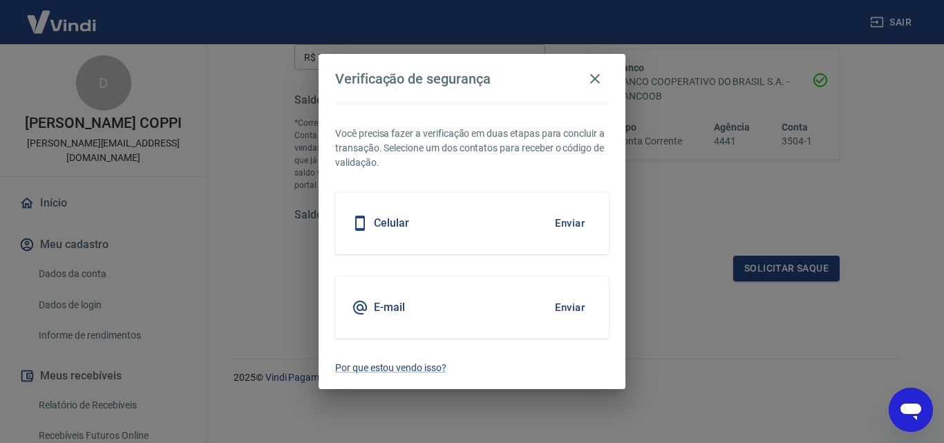
click at [571, 308] on button "Enviar" at bounding box center [569, 307] width 45 height 29
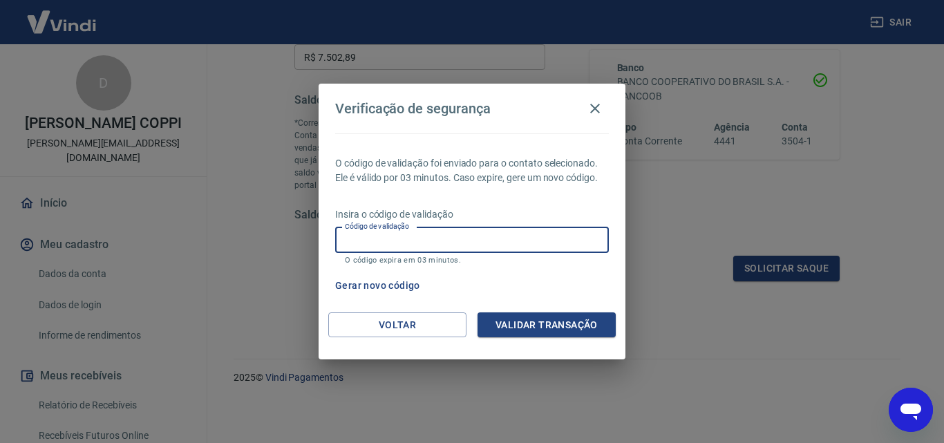
click at [466, 241] on input "Código de validação" at bounding box center [472, 240] width 274 height 26
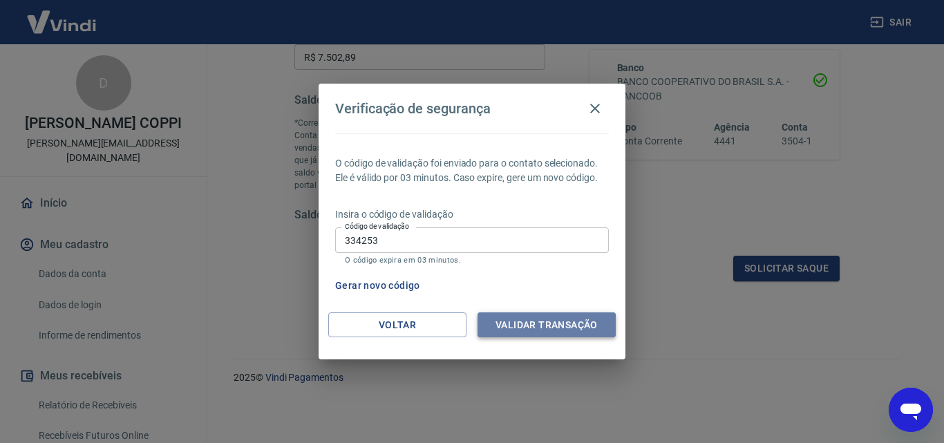
click at [540, 321] on button "Validar transação" at bounding box center [547, 325] width 138 height 26
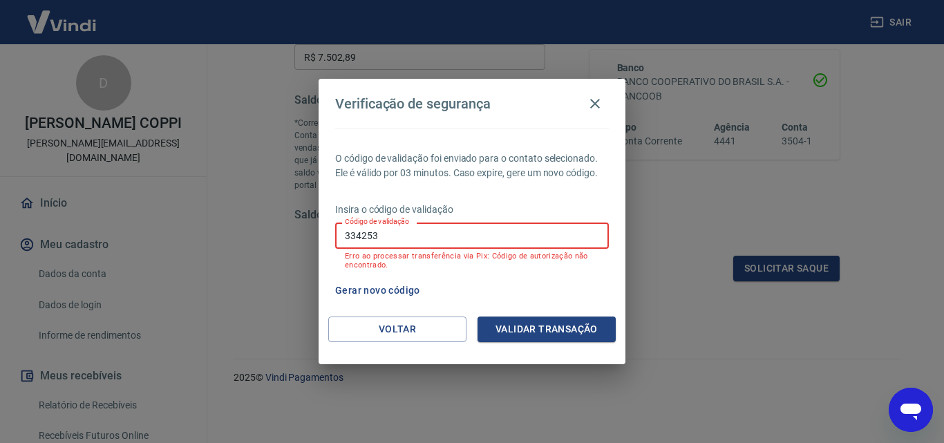
drag, startPoint x: 379, startPoint y: 236, endPoint x: 337, endPoint y: 236, distance: 42.2
click at [337, 236] on input "334253" at bounding box center [472, 236] width 274 height 26
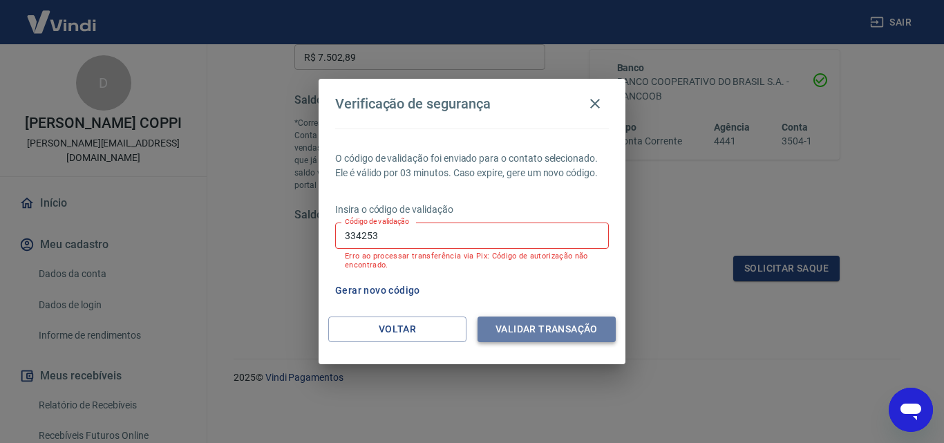
click at [557, 325] on button "Validar transação" at bounding box center [547, 329] width 138 height 26
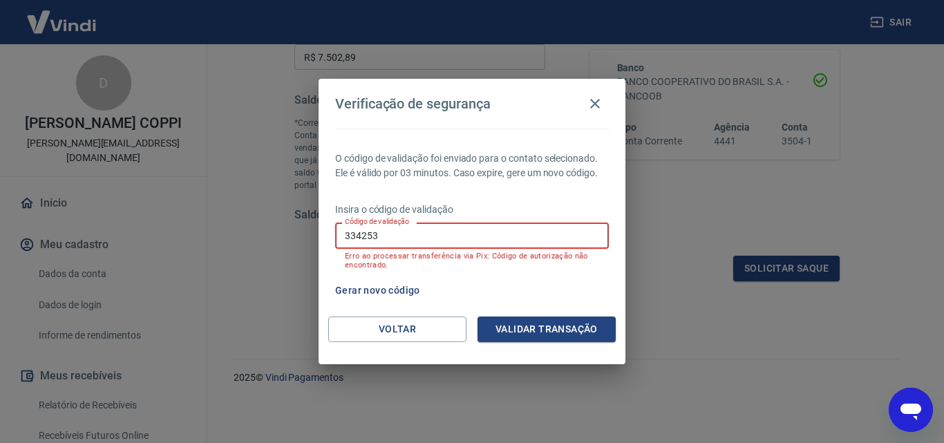
click at [382, 236] on input "334253" at bounding box center [472, 236] width 274 height 26
click at [600, 106] on icon "button" at bounding box center [595, 103] width 17 height 17
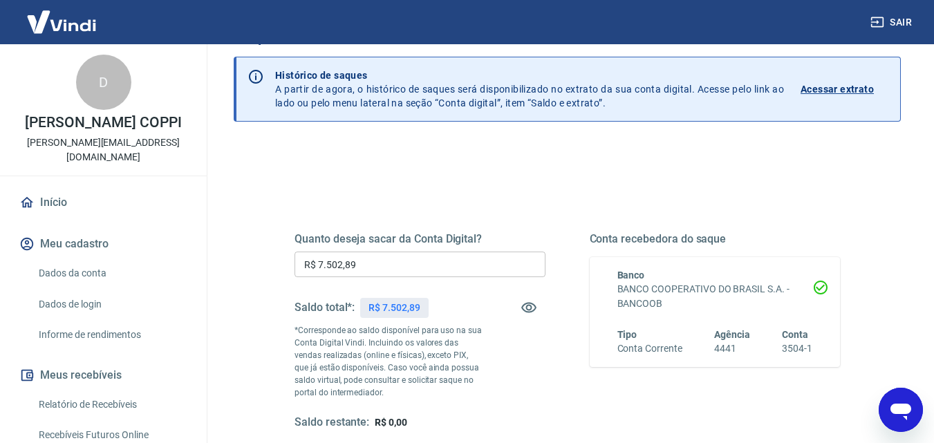
scroll to position [0, 0]
click at [79, 274] on link "Dados da conta" at bounding box center [111, 274] width 157 height 28
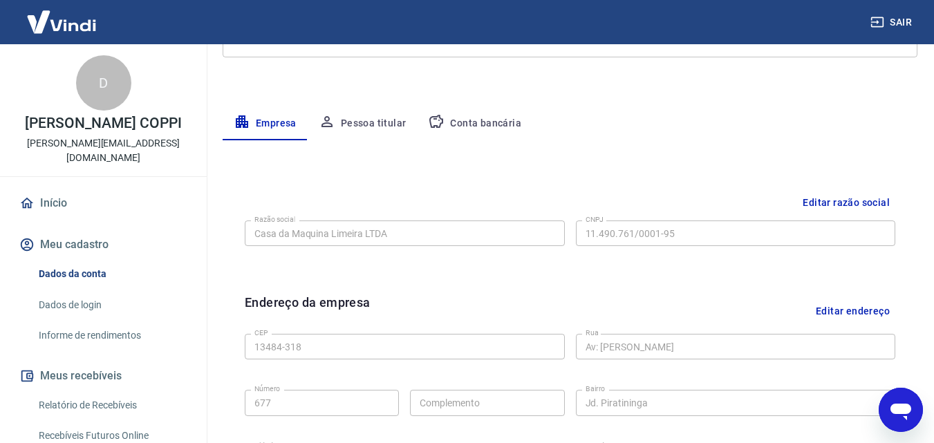
scroll to position [208, 0]
click at [381, 124] on button "Pessoa titular" at bounding box center [363, 125] width 110 height 33
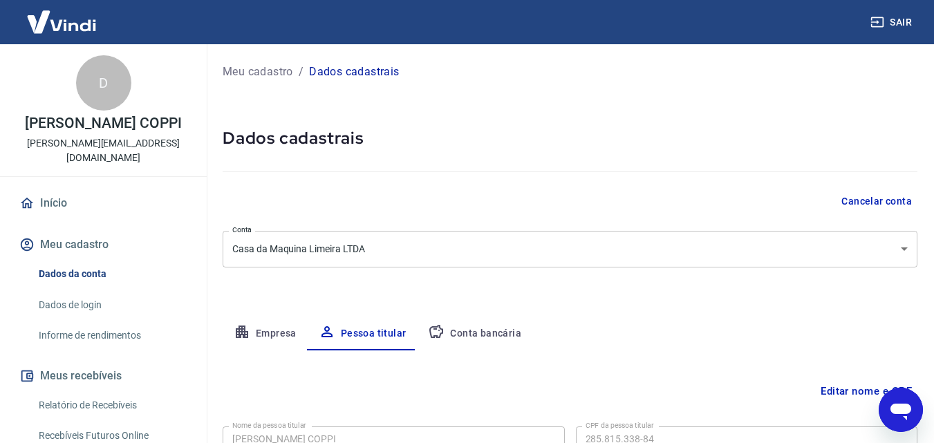
scroll to position [110, 0]
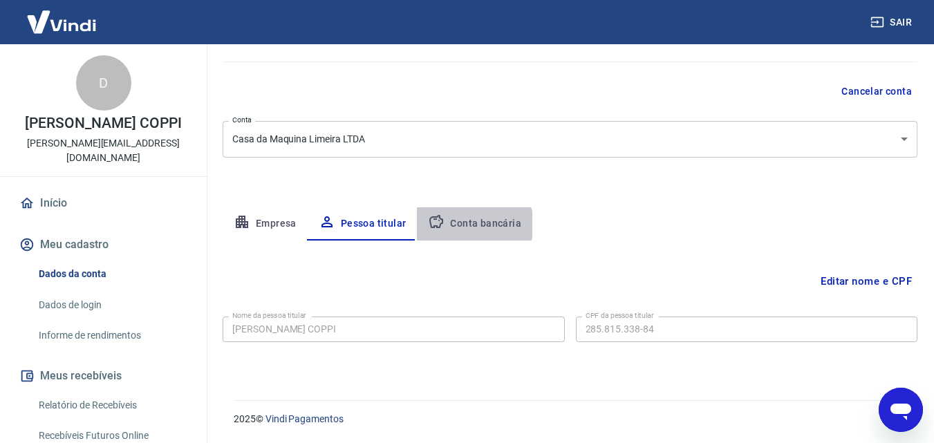
click at [471, 225] on button "Conta bancária" at bounding box center [474, 223] width 115 height 33
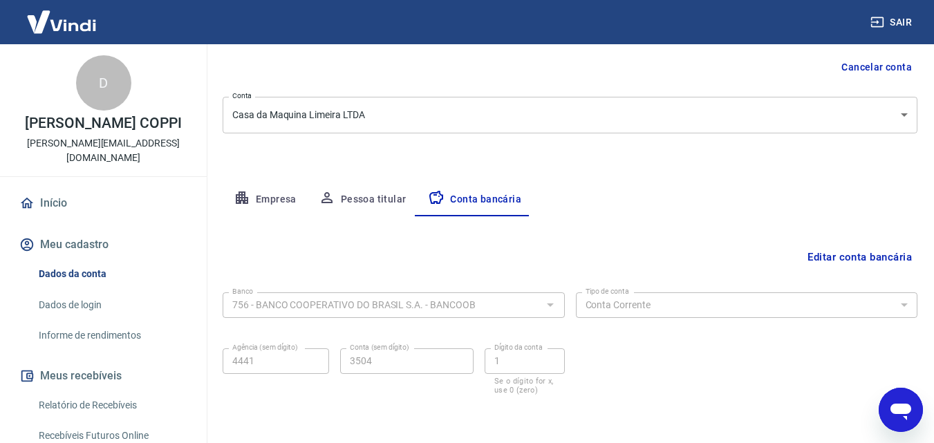
scroll to position [48, 0]
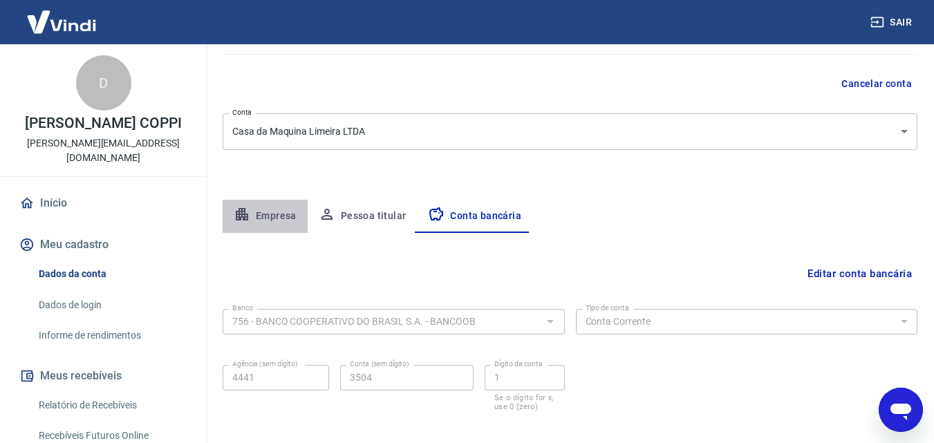
click at [270, 214] on button "Empresa" at bounding box center [265, 216] width 85 height 33
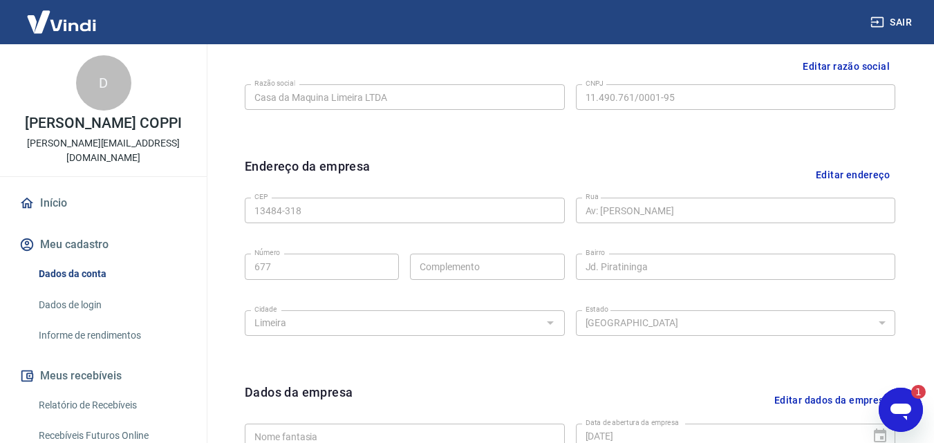
scroll to position [0, 0]
click at [845, 176] on button "Editar endereço" at bounding box center [852, 174] width 85 height 35
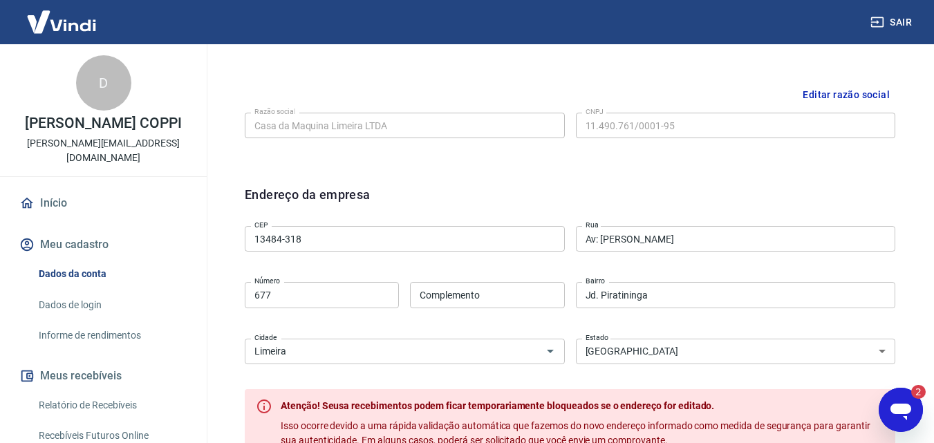
scroll to position [292, 0]
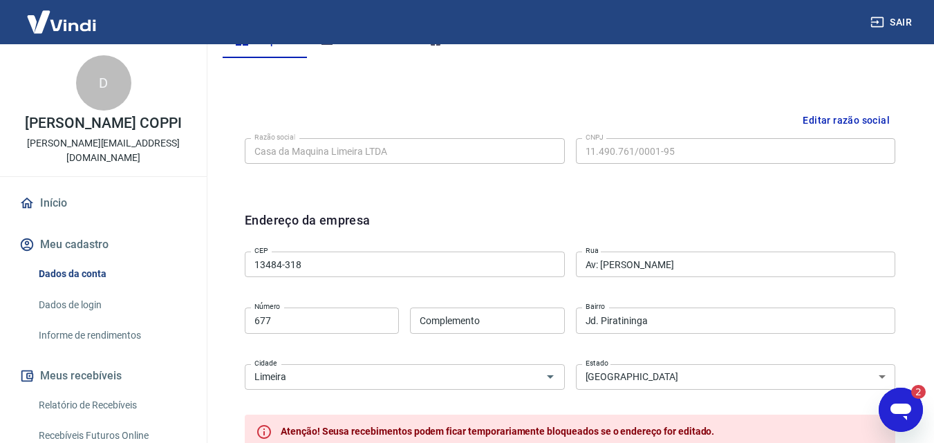
click at [337, 266] on input "13484-318" at bounding box center [405, 265] width 320 height 26
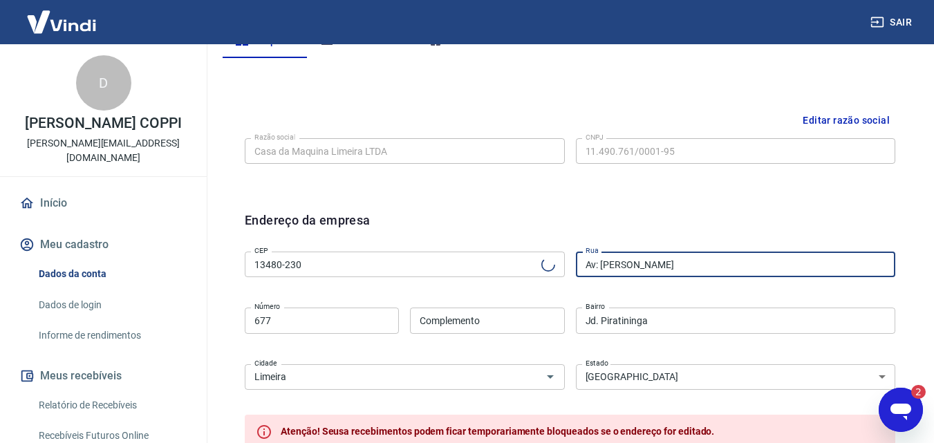
click at [678, 263] on input "Av: Maria Buzolin" at bounding box center [736, 265] width 320 height 26
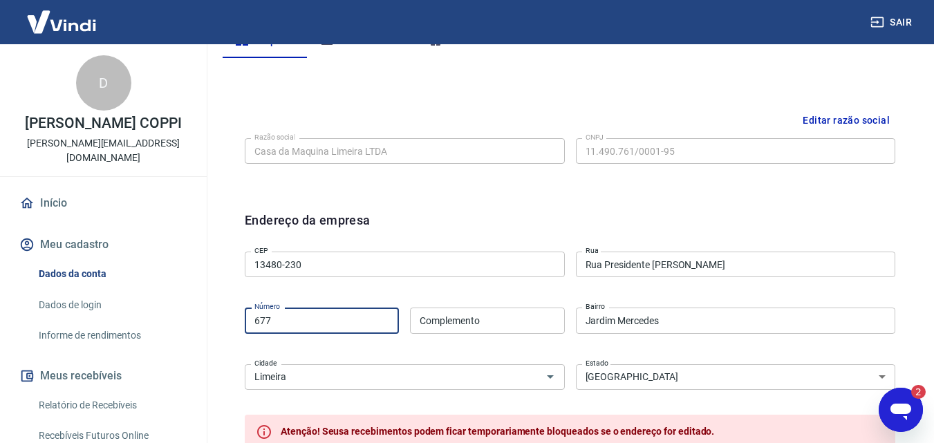
click at [364, 327] on input "677" at bounding box center [322, 321] width 154 height 26
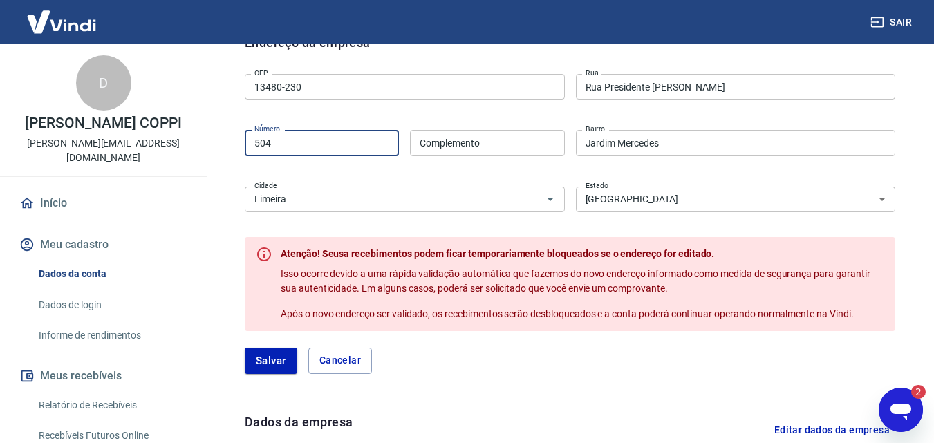
scroll to position [500, 0]
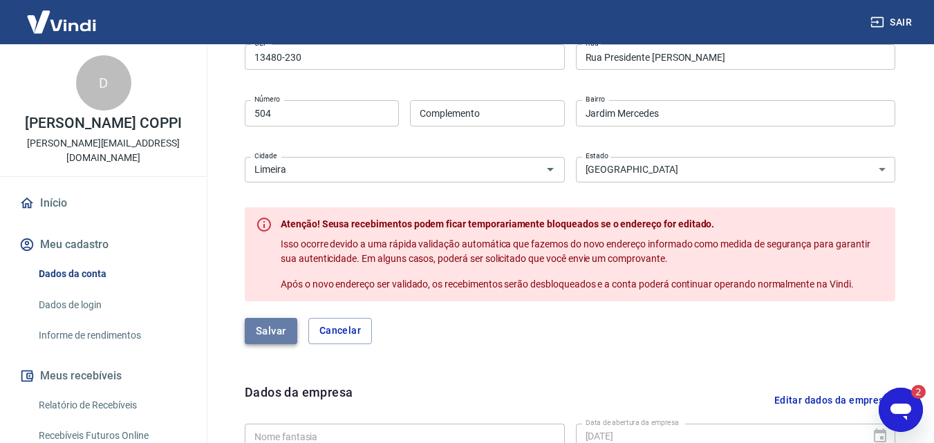
click at [263, 332] on button "Salvar" at bounding box center [271, 331] width 53 height 26
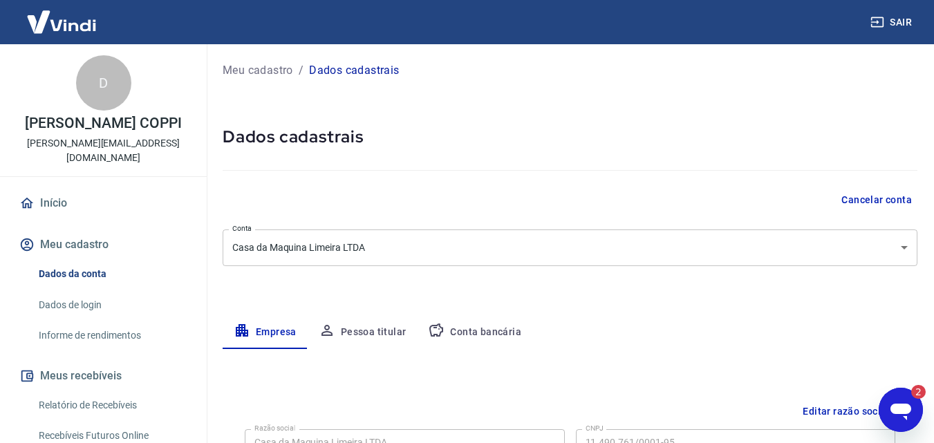
scroll to position [0, 0]
click at [246, 71] on p "Meu cadastro" at bounding box center [258, 72] width 70 height 17
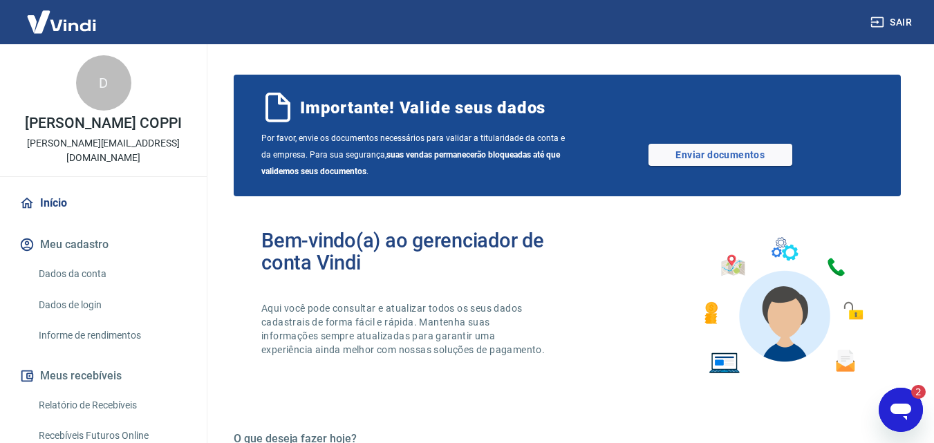
click at [90, 276] on link "Dados da conta" at bounding box center [111, 274] width 157 height 28
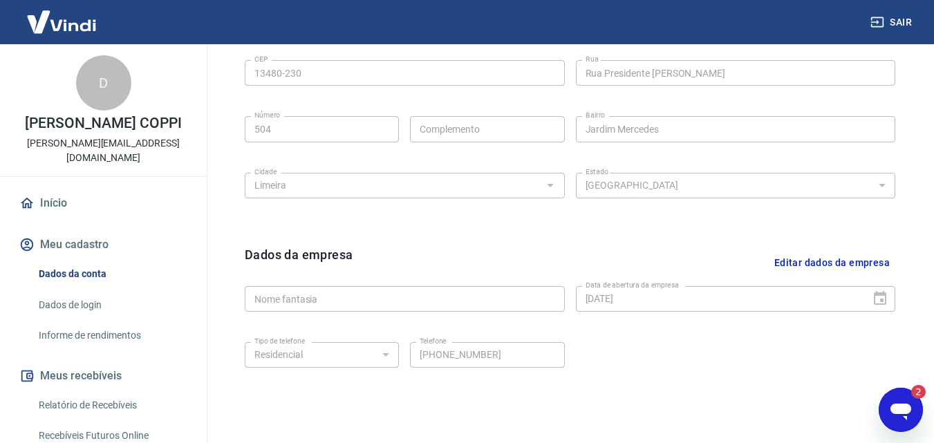
scroll to position [484, 0]
click at [908, 399] on icon "Abrir janela de mensagens, 2 mensagens não lidas" at bounding box center [900, 409] width 25 height 25
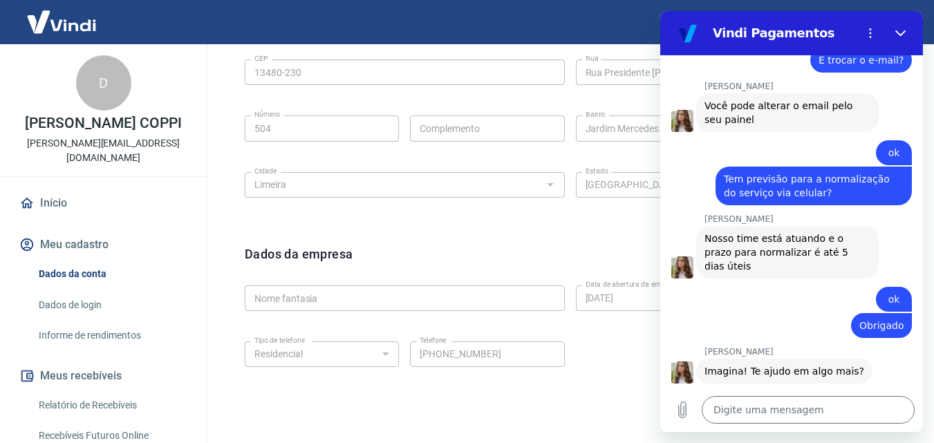
click at [593, 399] on div "Dados da empresa Editar dados da empresa Nome fantasia Nome fantasia Data de ab…" at bounding box center [570, 329] width 672 height 191
click at [896, 28] on icon "Fechar" at bounding box center [900, 33] width 11 height 11
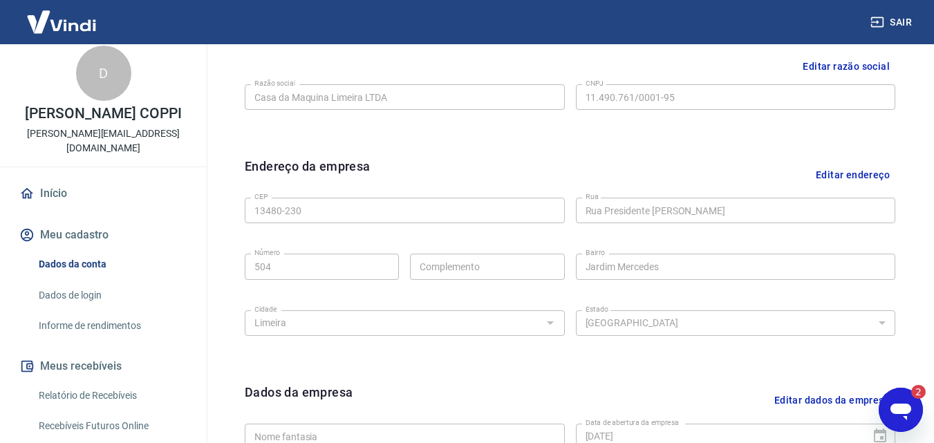
scroll to position [0, 0]
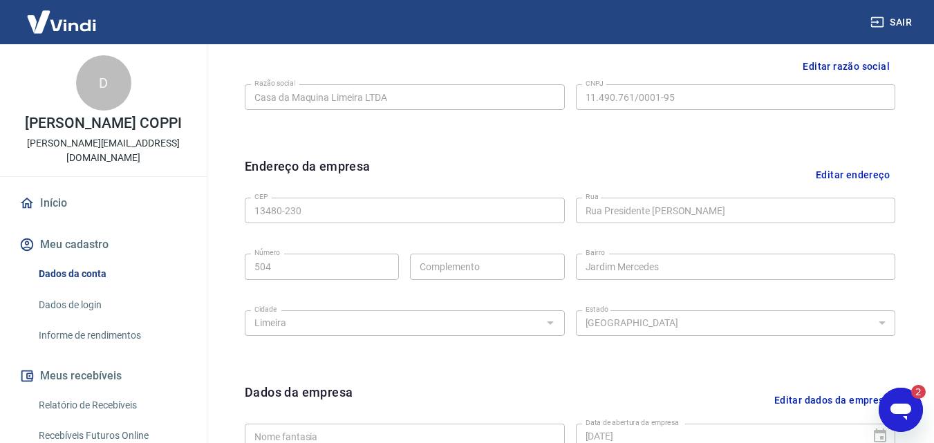
click at [844, 171] on button "Editar endereço" at bounding box center [852, 174] width 85 height 35
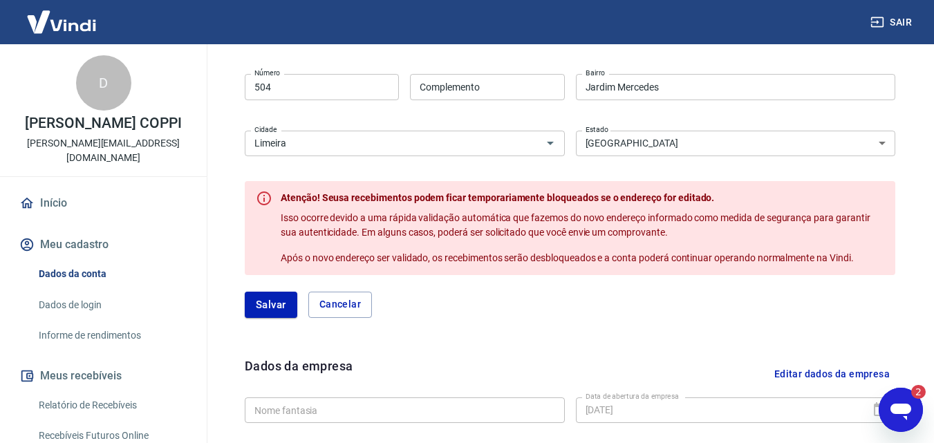
scroll to position [500, 0]
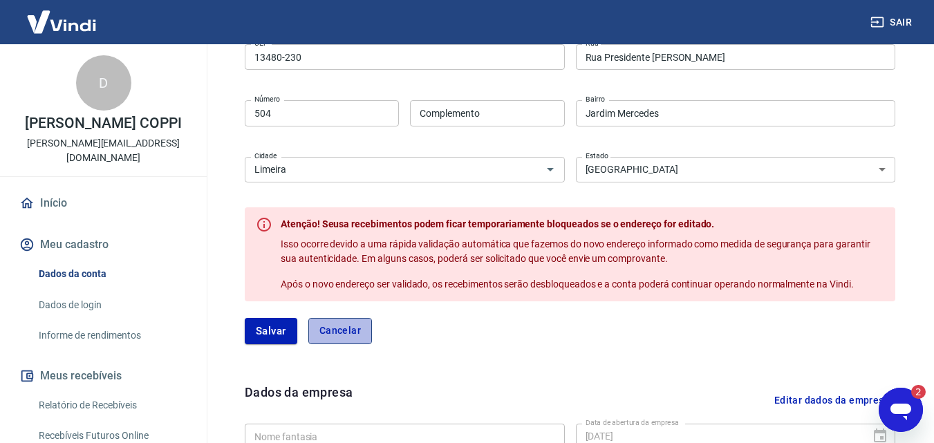
click at [343, 327] on button "Cancelar" at bounding box center [340, 331] width 64 height 26
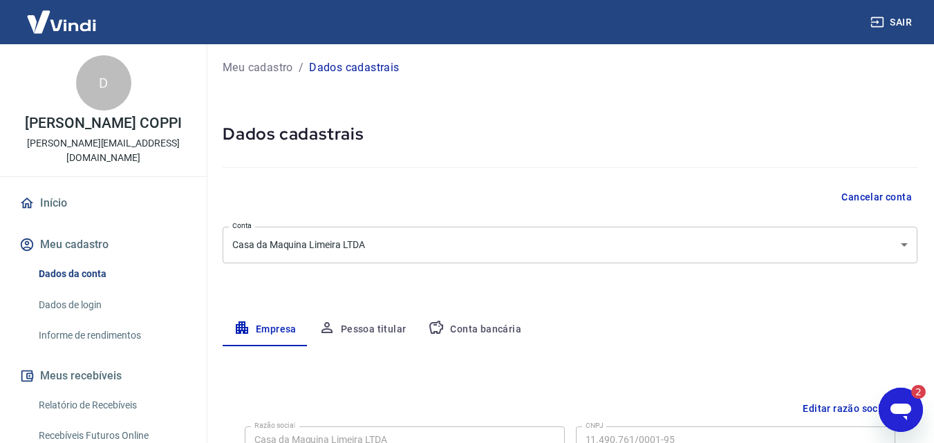
scroll to position [0, 0]
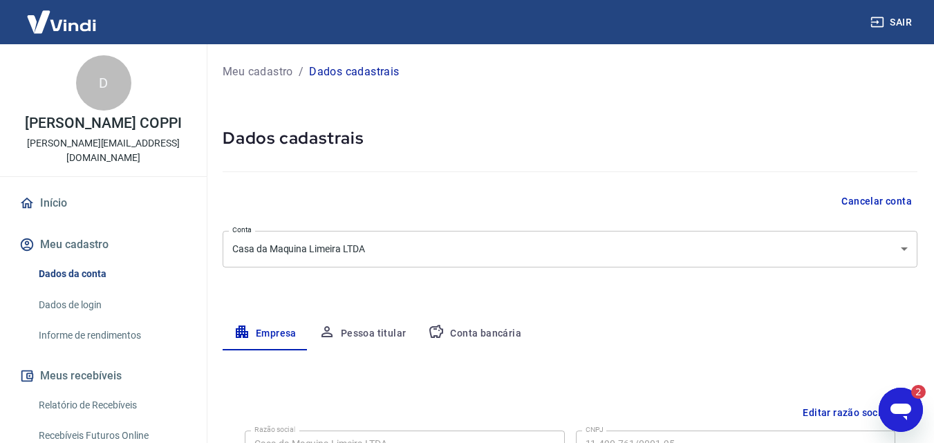
click at [263, 70] on p "Meu cadastro" at bounding box center [258, 72] width 70 height 17
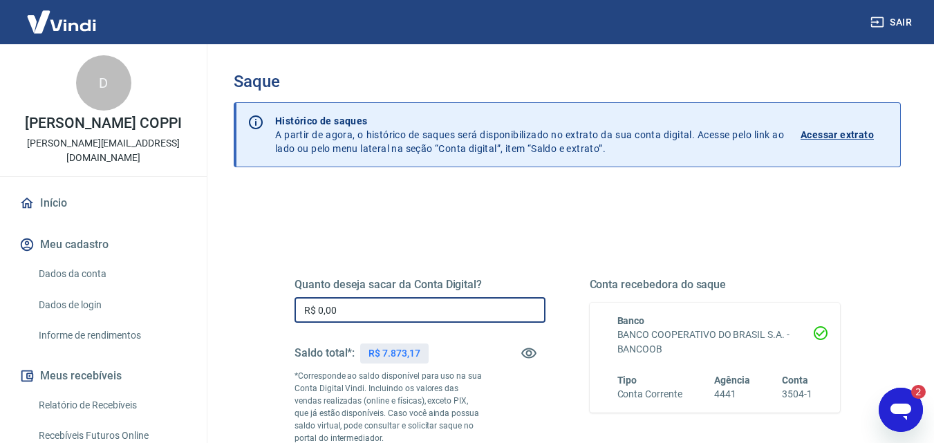
click at [391, 316] on input "R$ 0,00" at bounding box center [419, 310] width 251 height 26
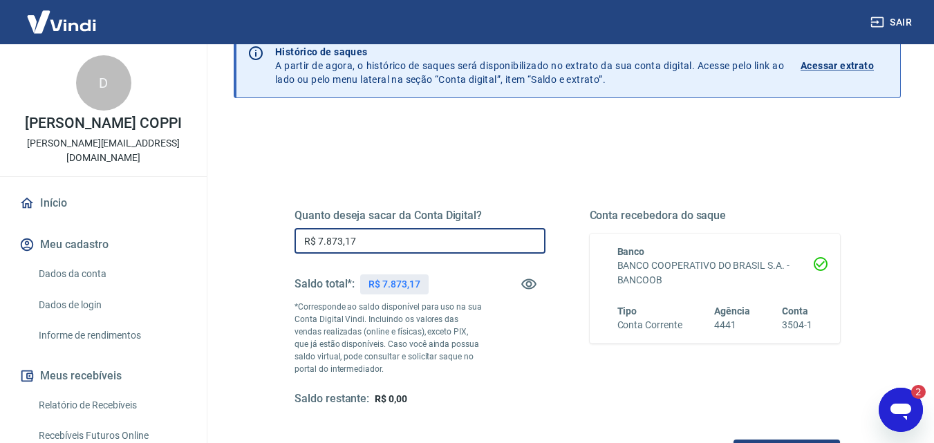
scroll to position [138, 0]
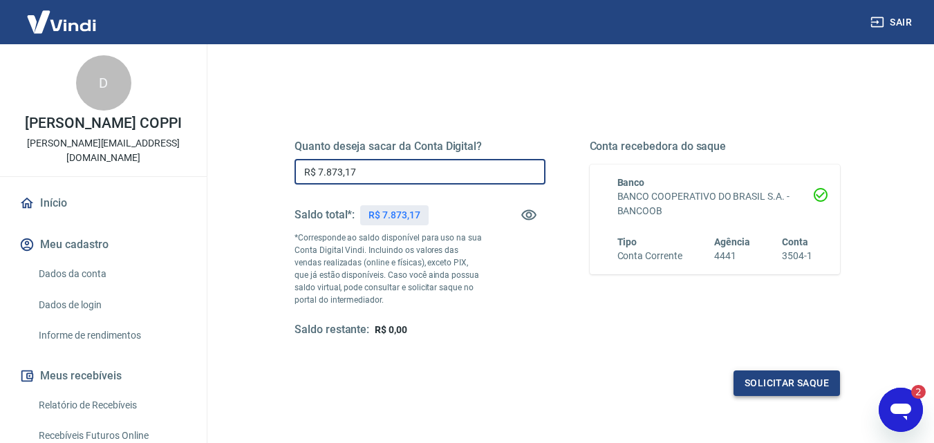
type input "R$ 7.873,17"
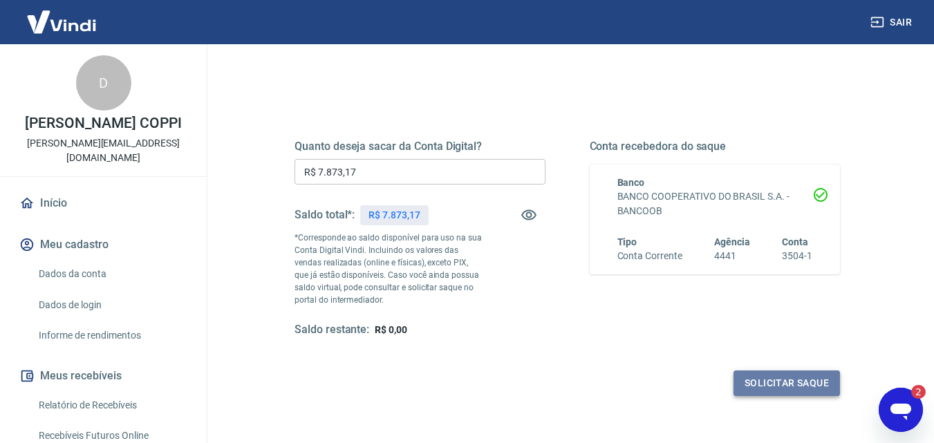
click at [770, 375] on button "Solicitar saque" at bounding box center [786, 383] width 106 height 26
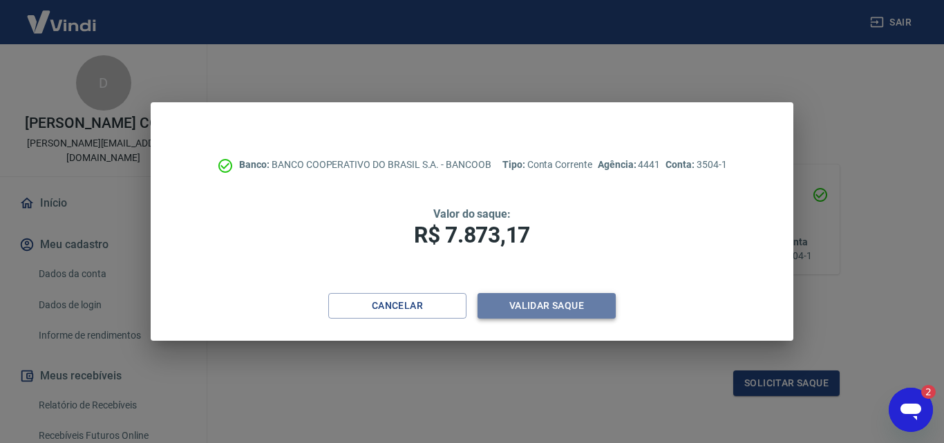
click at [545, 310] on button "Validar saque" at bounding box center [547, 306] width 138 height 26
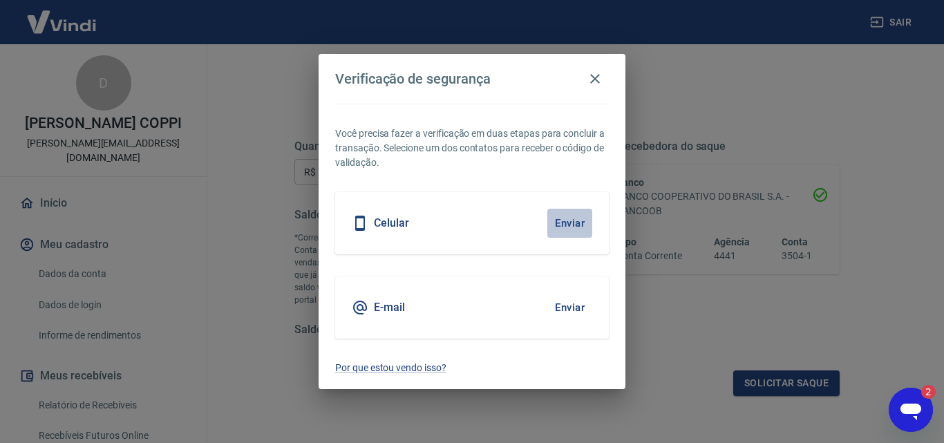
click at [567, 222] on button "Enviar" at bounding box center [569, 223] width 45 height 29
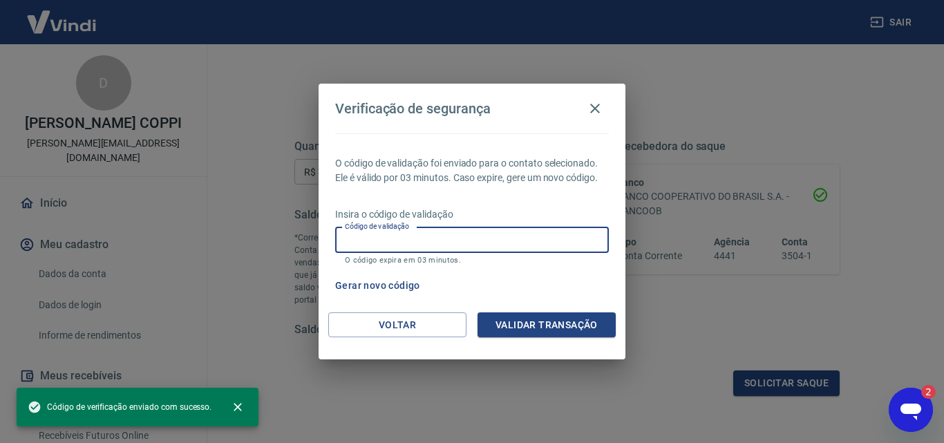
click at [491, 230] on input "Código de validação" at bounding box center [472, 240] width 274 height 26
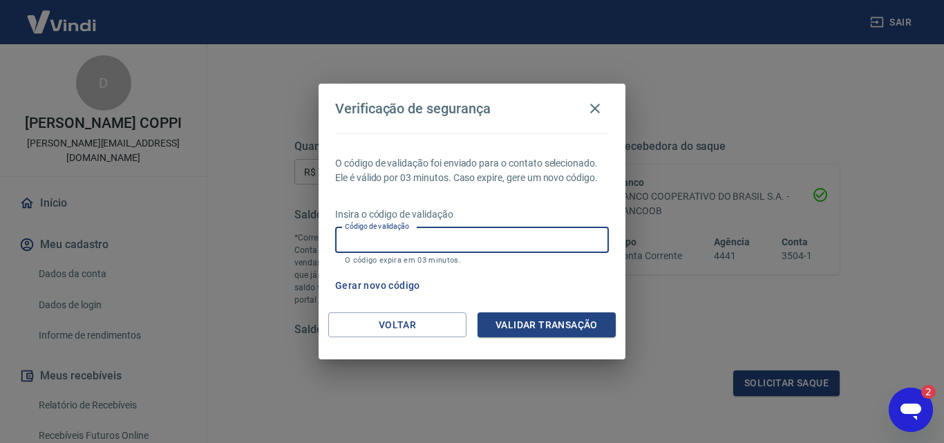
click at [853, 133] on div "Verificação de segurança O código de validação foi enviado para o contato selec…" at bounding box center [472, 221] width 944 height 443
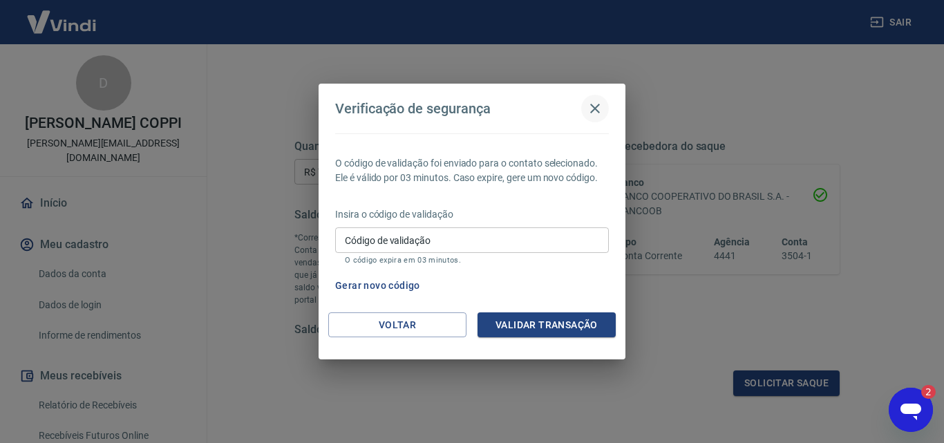
click at [595, 105] on icon "button" at bounding box center [595, 108] width 17 height 17
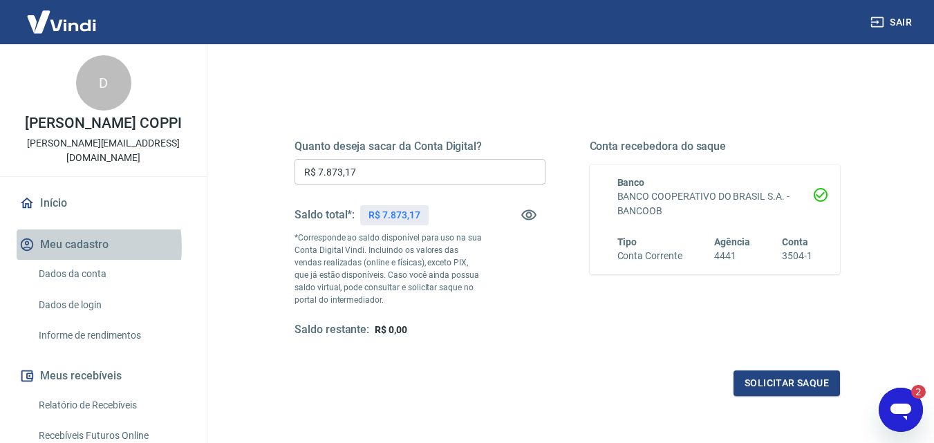
click at [48, 247] on button "Meu cadastro" at bounding box center [103, 244] width 173 height 30
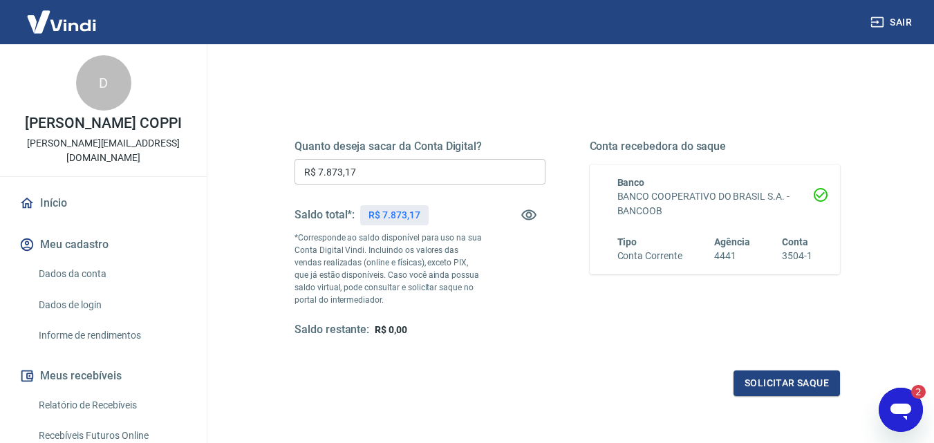
click at [64, 247] on button "Meu cadastro" at bounding box center [103, 244] width 173 height 30
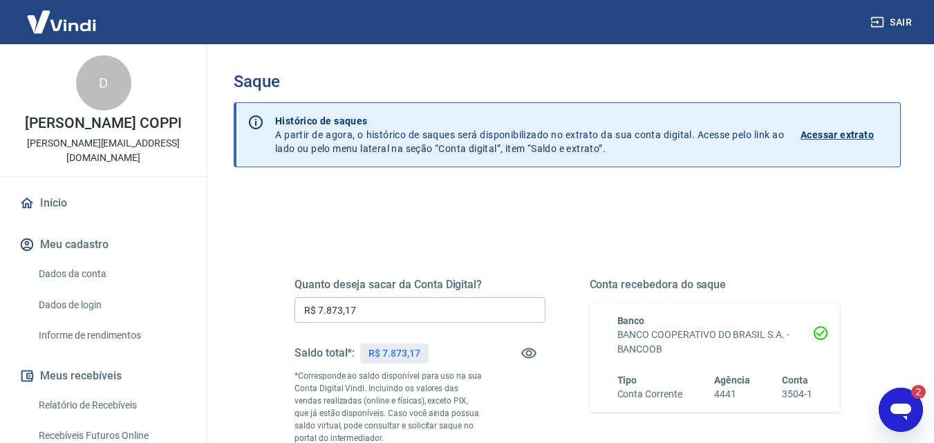
click at [93, 246] on button "Meu cadastro" at bounding box center [103, 244] width 173 height 30
click at [89, 268] on link "Dados da conta" at bounding box center [111, 274] width 157 height 28
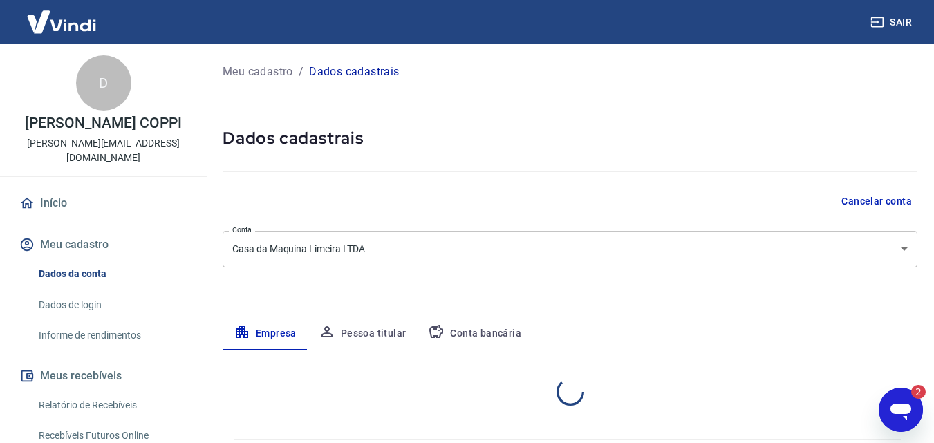
select select "SP"
click at [264, 70] on p "Meu cadastro" at bounding box center [258, 72] width 70 height 17
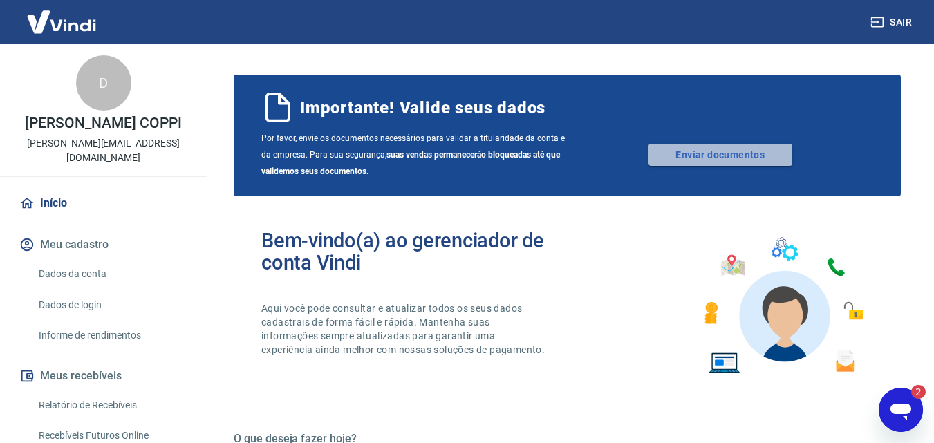
click at [731, 149] on link "Enviar documentos" at bounding box center [720, 155] width 144 height 22
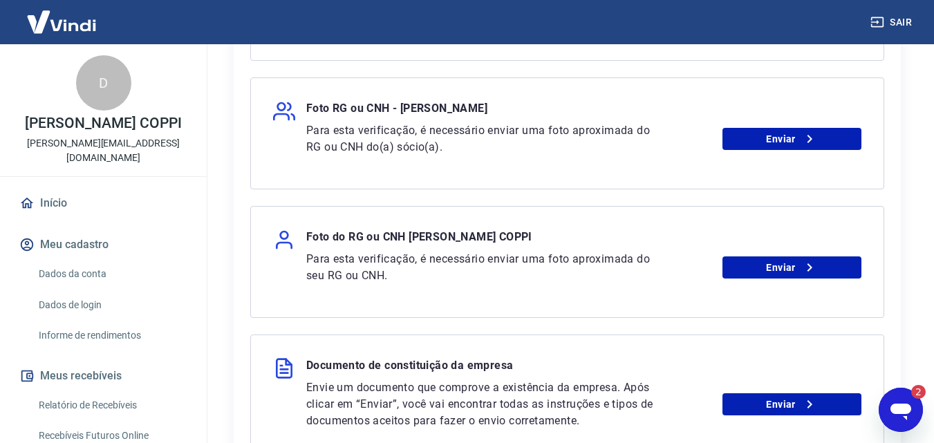
scroll to position [484, 0]
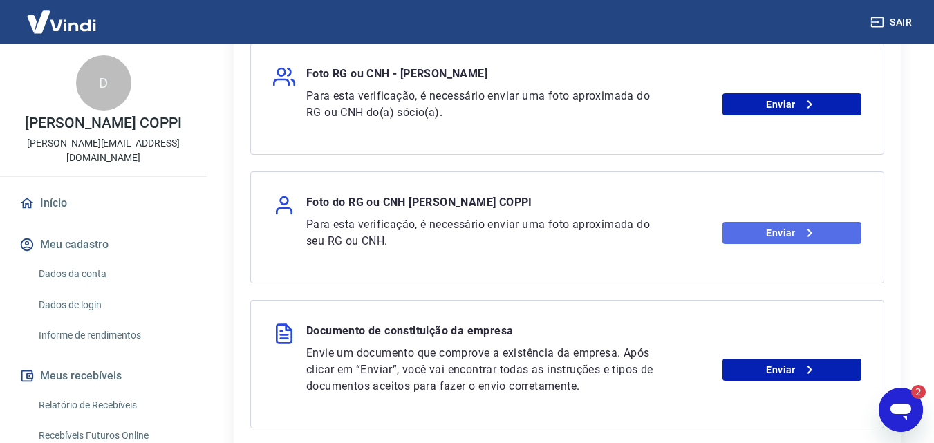
click at [781, 232] on link "Enviar" at bounding box center [791, 233] width 139 height 22
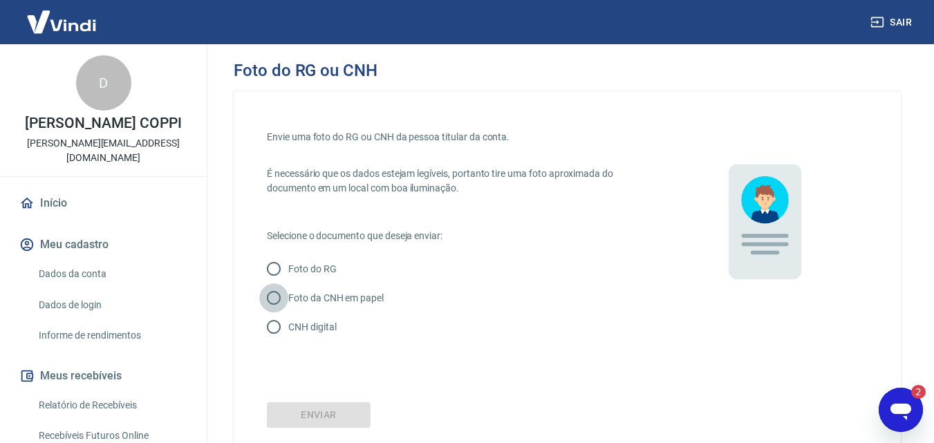
click at [273, 299] on input "Foto da CNH em papel" at bounding box center [273, 297] width 29 height 29
radio input "true"
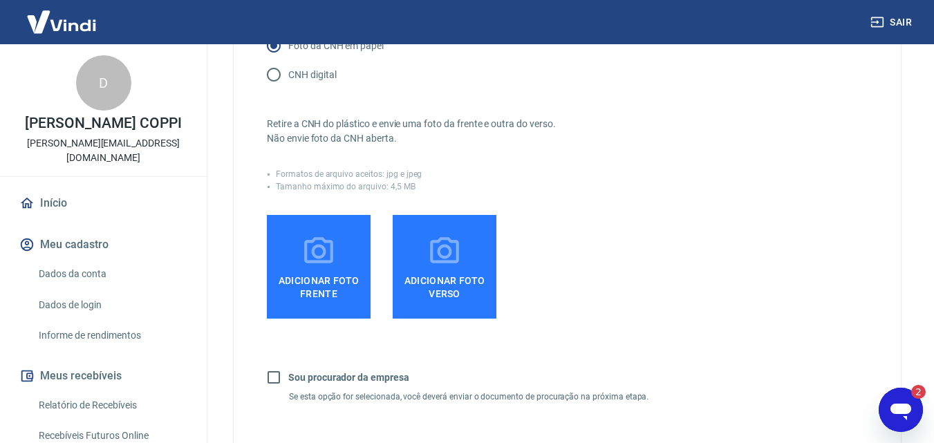
scroll to position [276, 0]
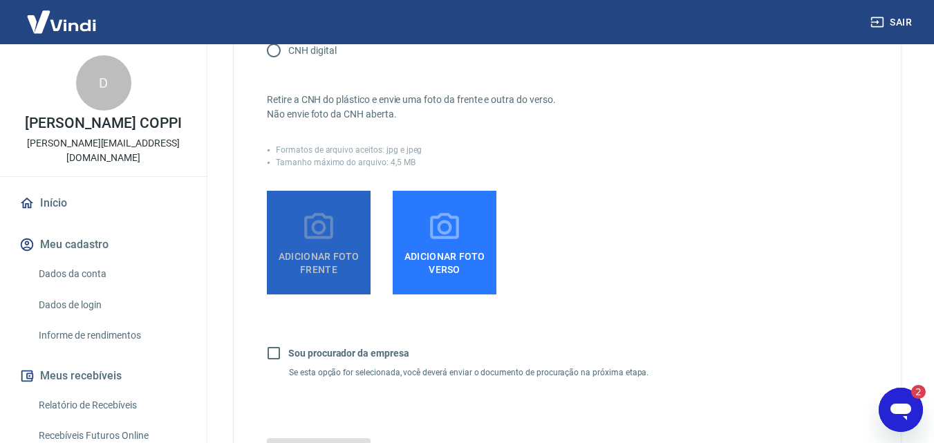
click at [328, 252] on span "Adicionar foto frente" at bounding box center [318, 260] width 93 height 31
click at [0, 0] on input "Adicionar foto frente" at bounding box center [0, 0] width 0 height 0
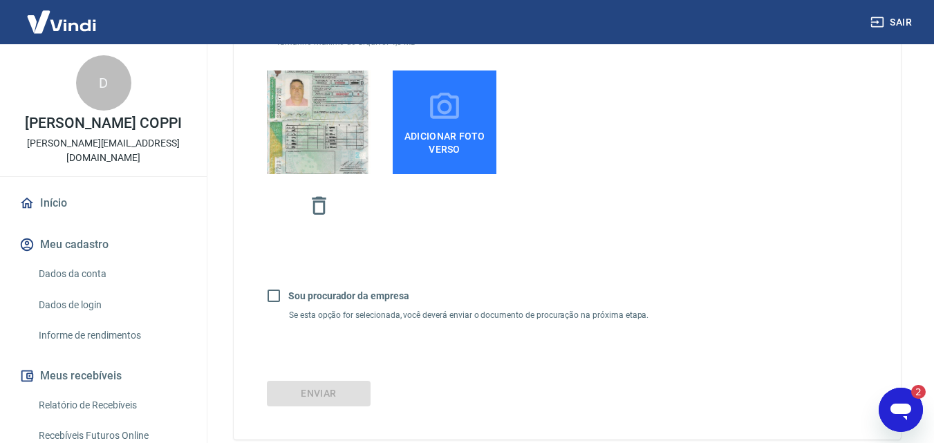
scroll to position [415, 0]
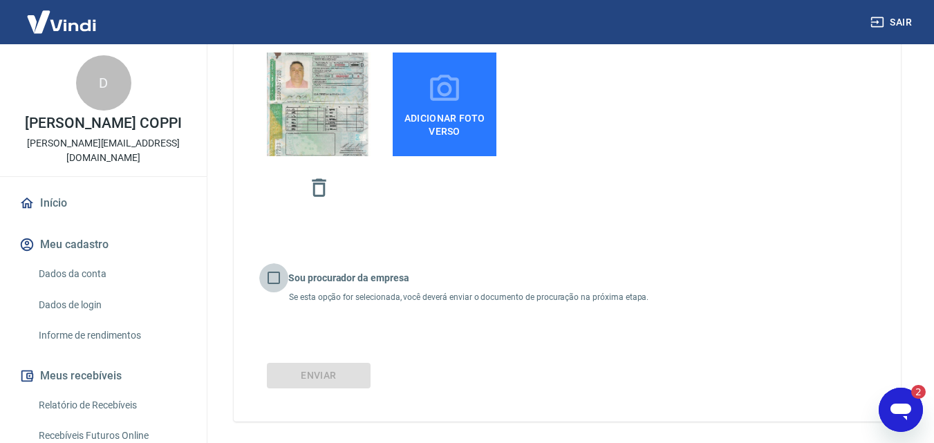
click at [277, 281] on input "Sou procurador da empresa" at bounding box center [273, 277] width 29 height 29
checkbox input "true"
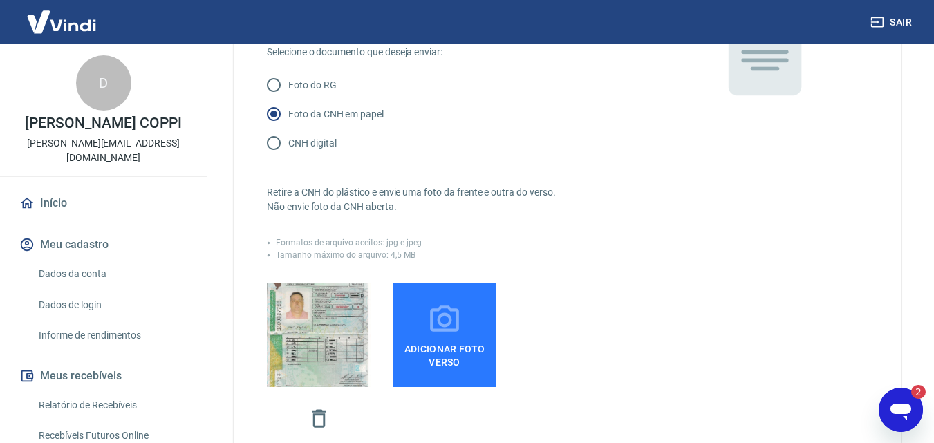
scroll to position [207, 0]
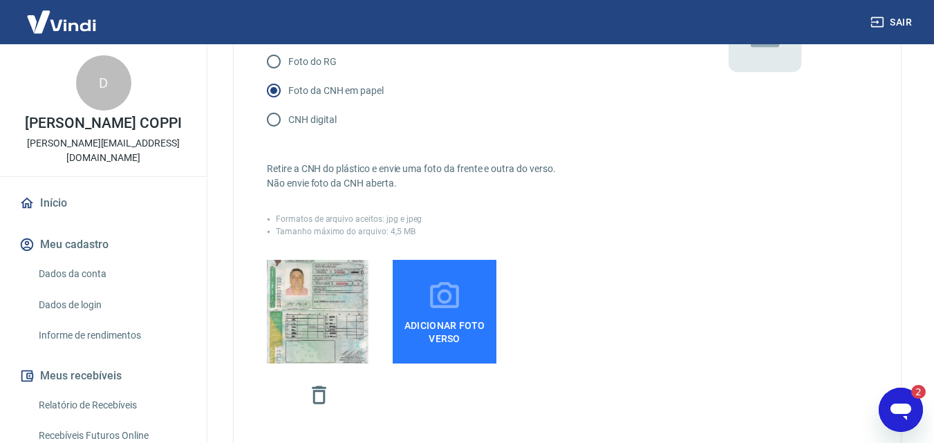
drag, startPoint x: 317, startPoint y: 290, endPoint x: 603, endPoint y: 364, distance: 295.7
click at [603, 364] on div "Adicionar foto verso" at bounding box center [463, 343] width 393 height 167
click at [321, 395] on icon "button" at bounding box center [319, 395] width 24 height 24
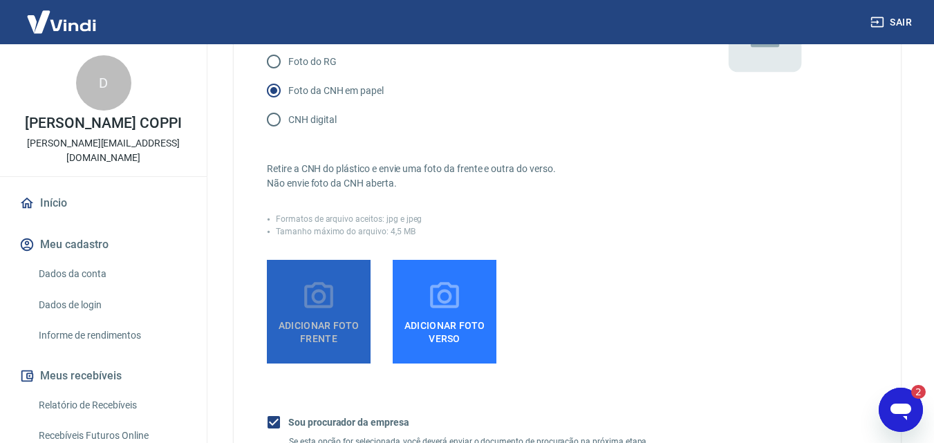
click at [314, 328] on span "Adicionar foto frente" at bounding box center [318, 329] width 93 height 31
click at [0, 0] on input "Adicionar foto frente" at bounding box center [0, 0] width 0 height 0
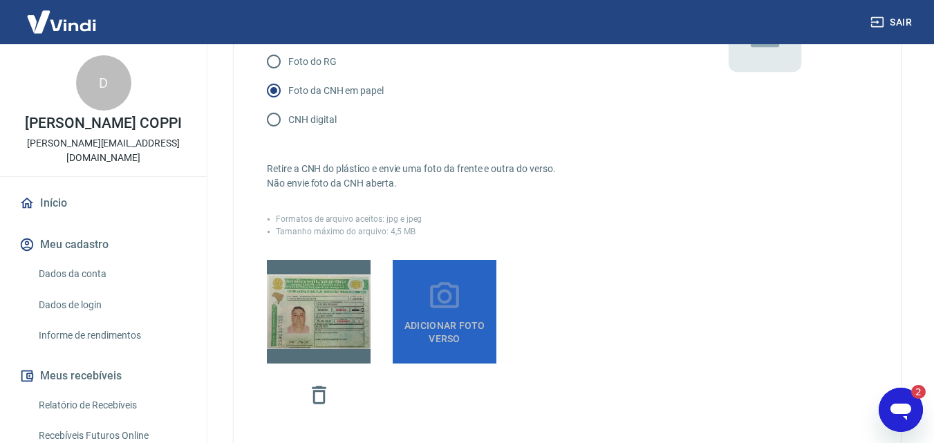
click at [453, 308] on icon at bounding box center [444, 296] width 35 height 35
click at [0, 0] on input "Adicionar foto verso" at bounding box center [0, 0] width 0 height 0
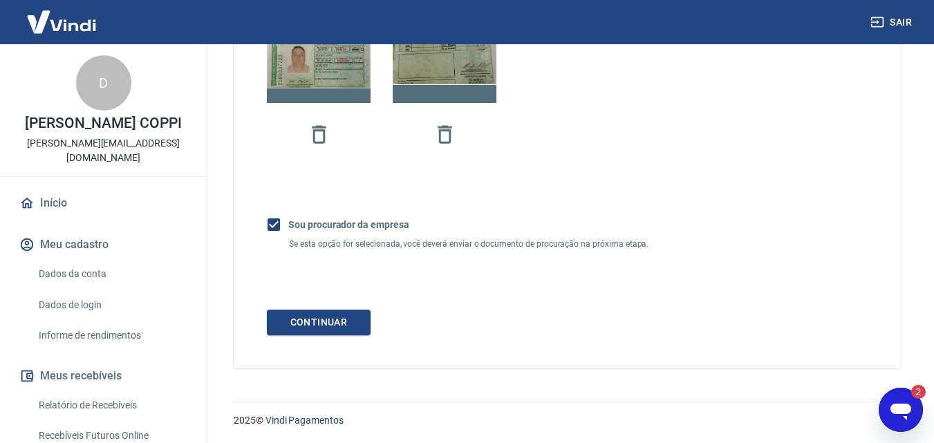
scroll to position [469, 0]
click at [331, 320] on button "Continuar" at bounding box center [319, 321] width 104 height 26
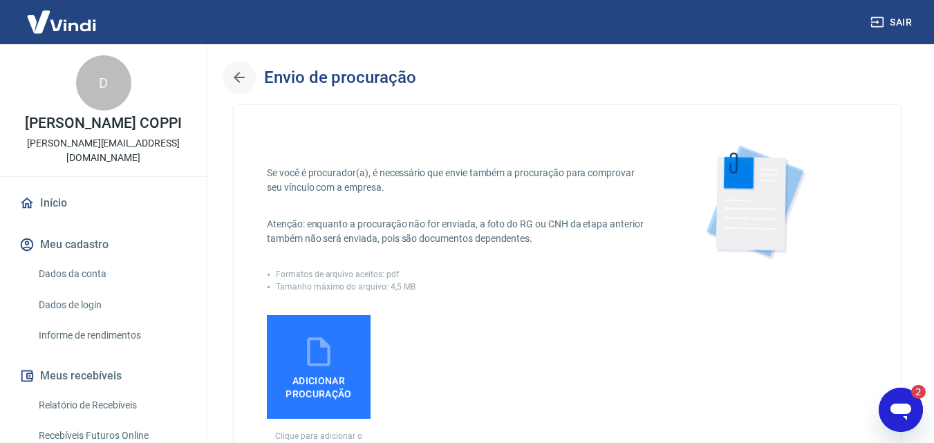
click at [236, 76] on icon "button" at bounding box center [239, 77] width 11 height 11
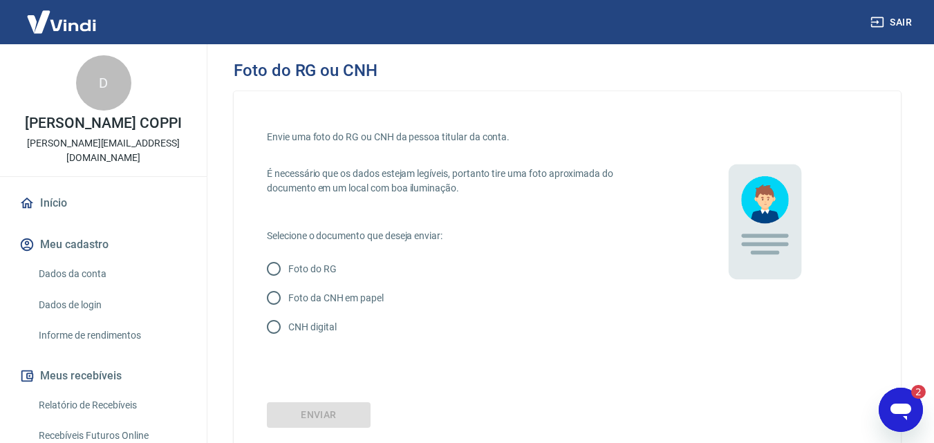
click at [305, 300] on p "Foto da CNH em papel" at bounding box center [335, 298] width 95 height 15
click at [288, 300] on input "Foto da CNH em papel" at bounding box center [273, 297] width 29 height 29
radio input "true"
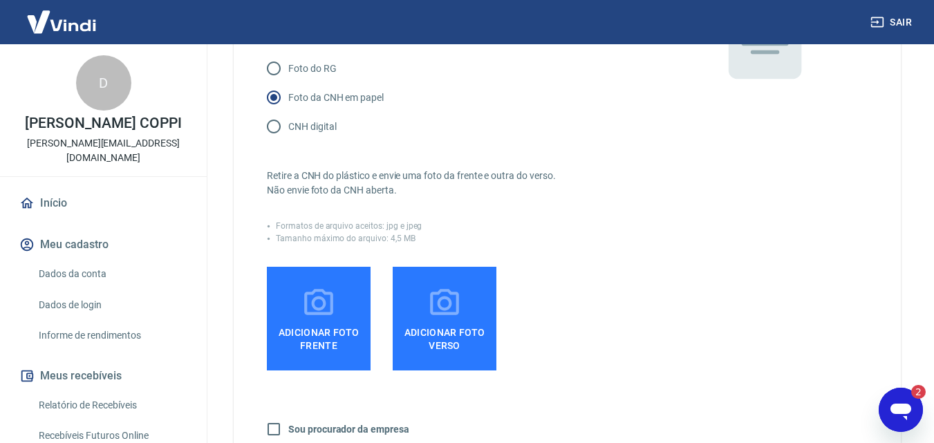
scroll to position [207, 0]
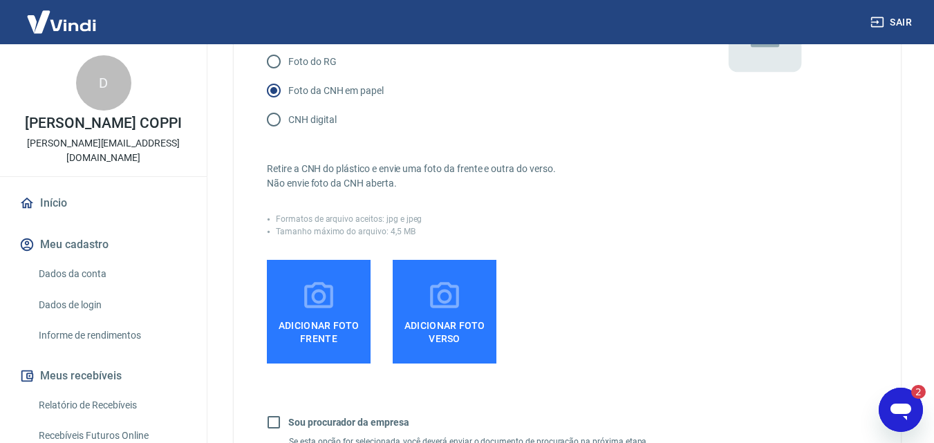
click at [305, 300] on icon at bounding box center [318, 295] width 29 height 26
click at [0, 0] on input "Adicionar foto frente" at bounding box center [0, 0] width 0 height 0
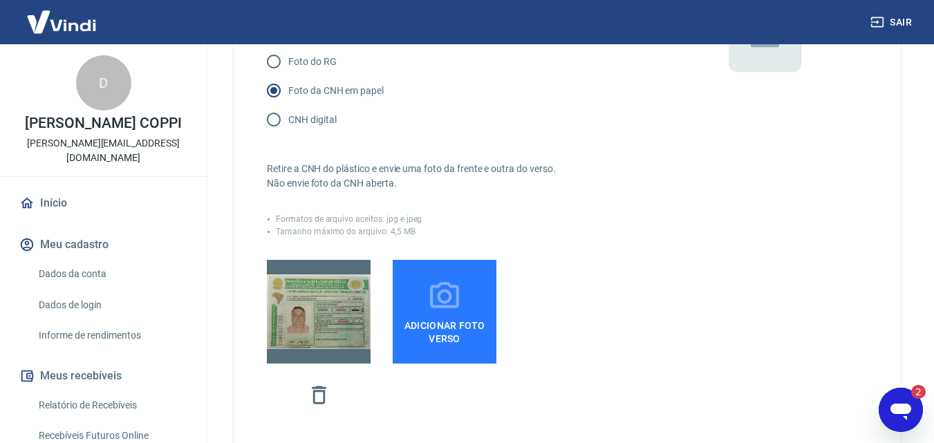
click at [453, 307] on icon at bounding box center [444, 295] width 29 height 26
click at [0, 0] on input "Adicionar foto verso" at bounding box center [0, 0] width 0 height 0
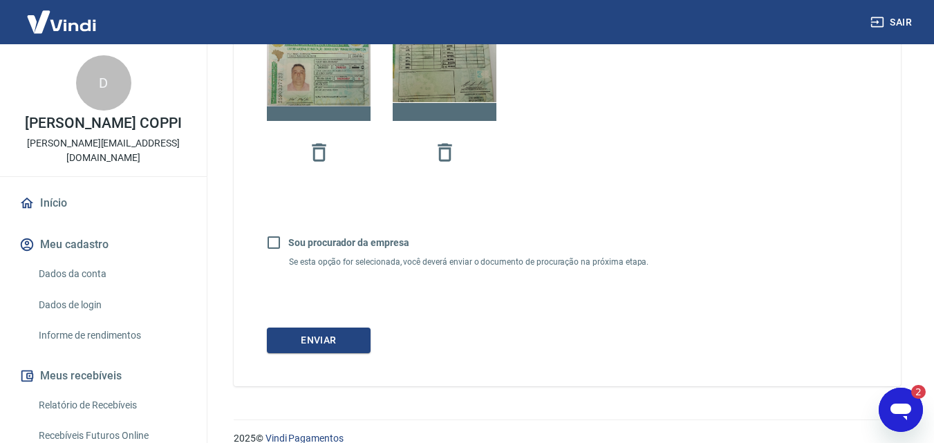
scroll to position [469, 0]
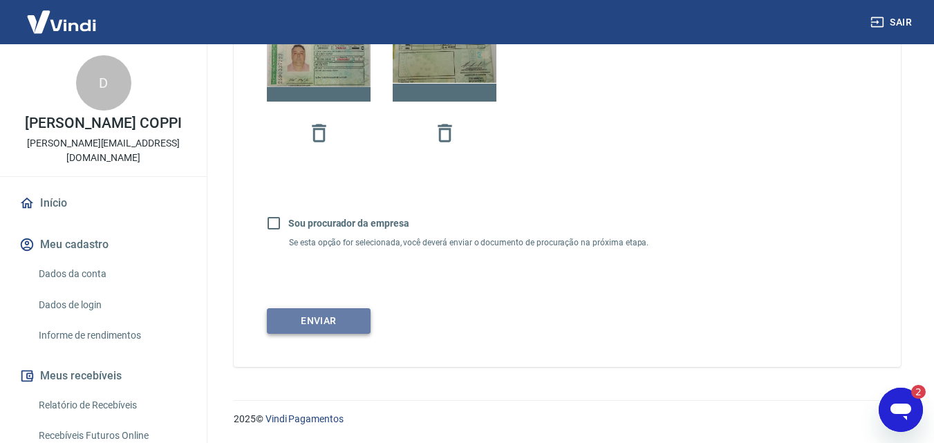
click at [326, 318] on button "Enviar" at bounding box center [319, 321] width 104 height 26
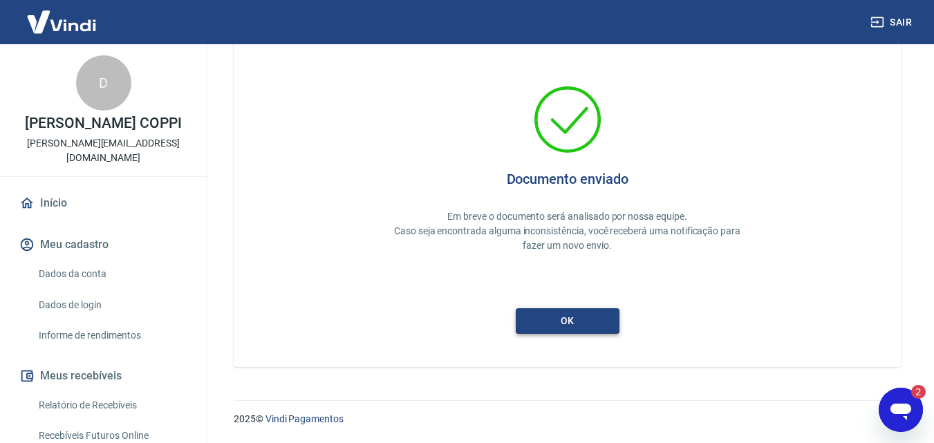
click at [578, 325] on button "ok" at bounding box center [568, 321] width 104 height 26
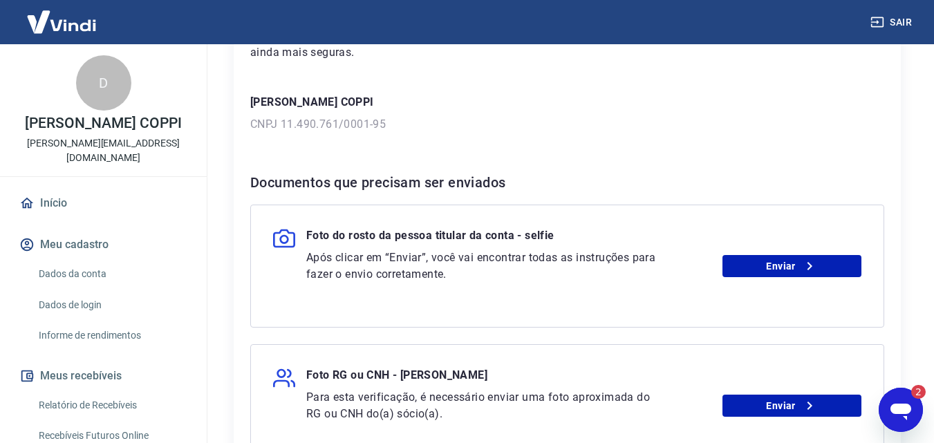
scroll to position [207, 0]
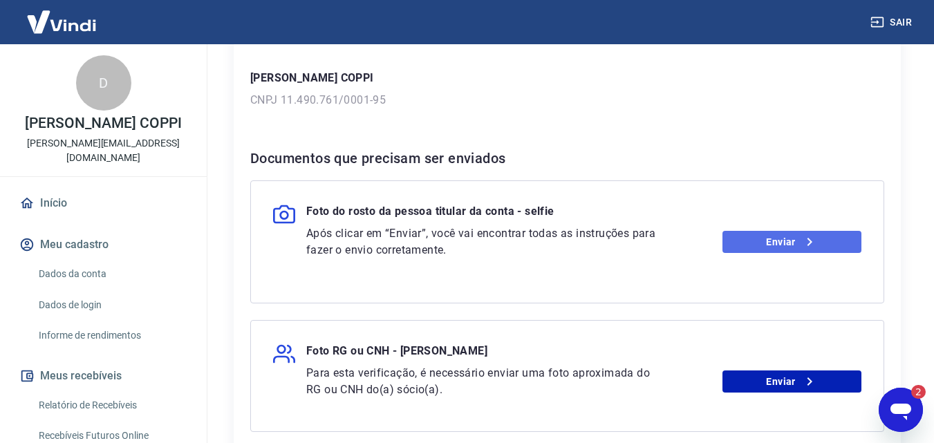
click at [782, 242] on link "Enviar" at bounding box center [791, 242] width 139 height 22
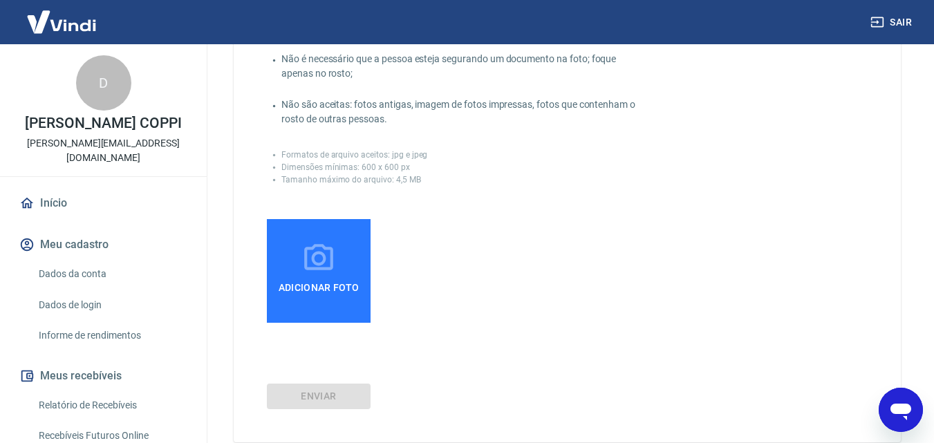
scroll to position [276, 0]
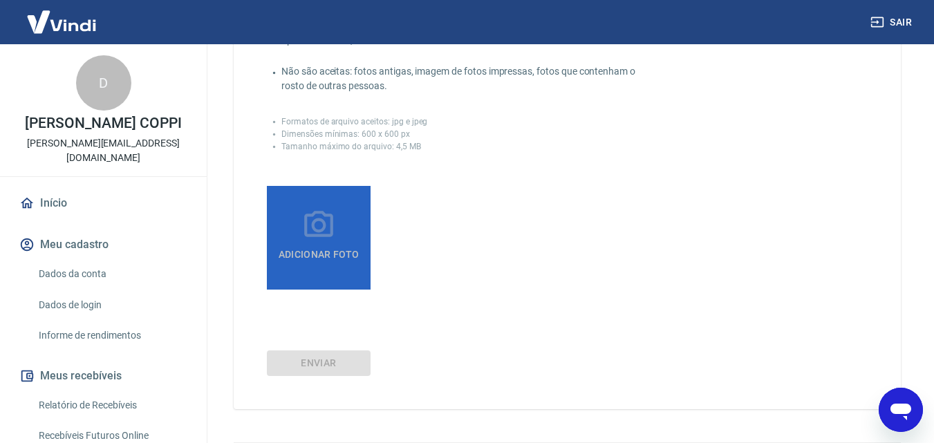
click at [330, 244] on span "Adicionar foto" at bounding box center [319, 255] width 92 height 25
click at [0, 0] on input "Adicionar foto" at bounding box center [0, 0] width 0 height 0
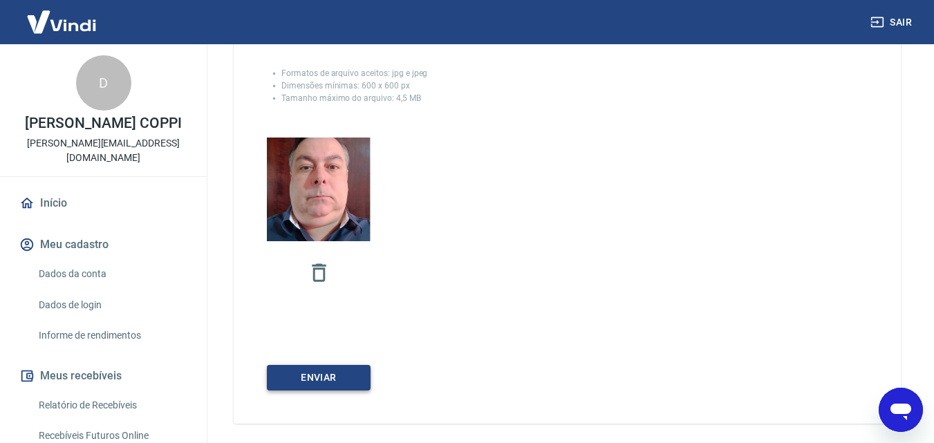
scroll to position [381, 0]
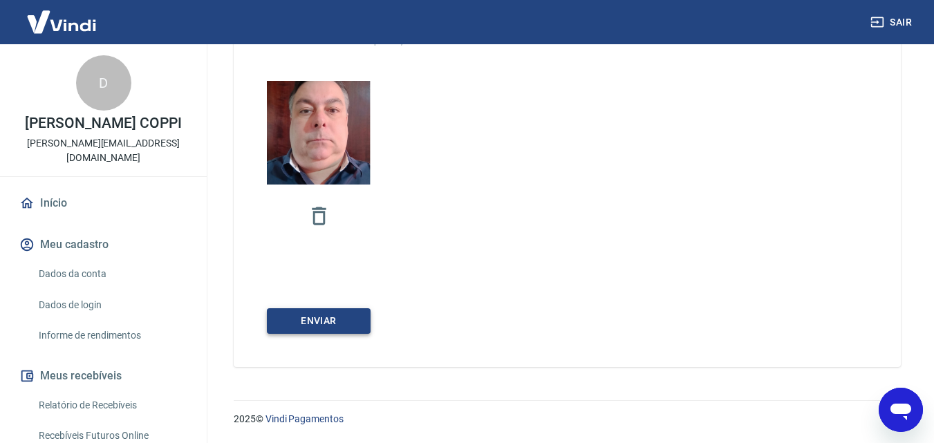
click at [308, 318] on button "Enviar" at bounding box center [319, 321] width 104 height 26
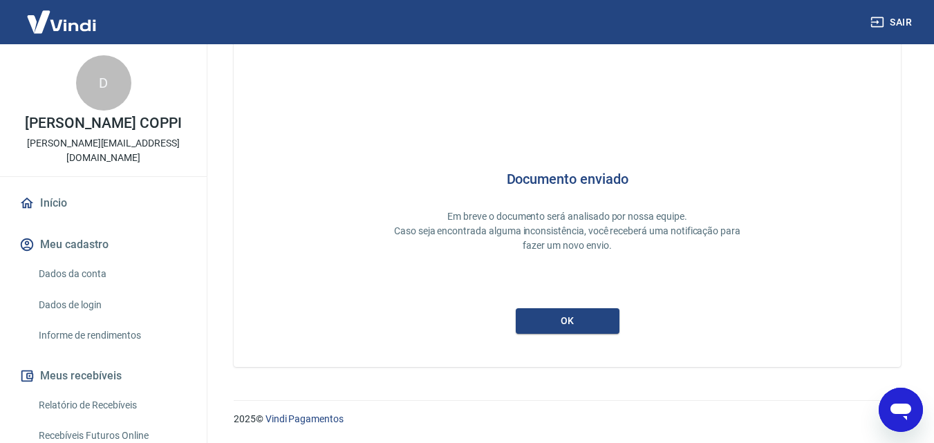
scroll to position [37, 0]
click at [569, 319] on button "ok" at bounding box center [568, 321] width 104 height 26
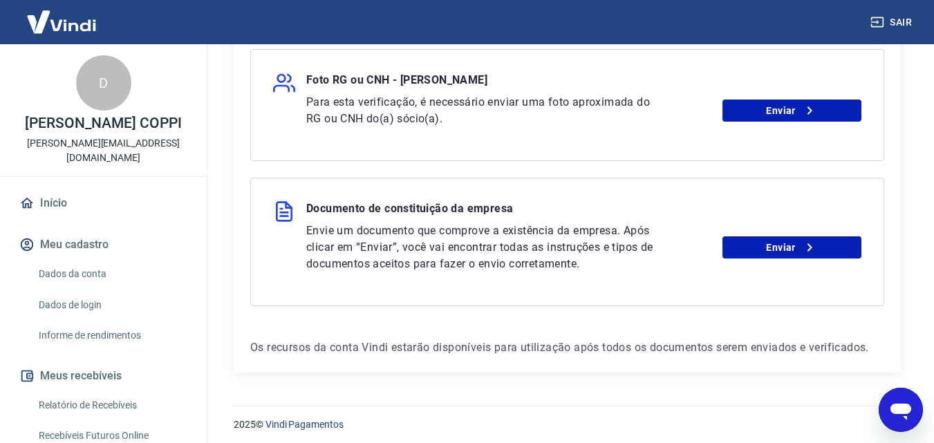
scroll to position [343, 0]
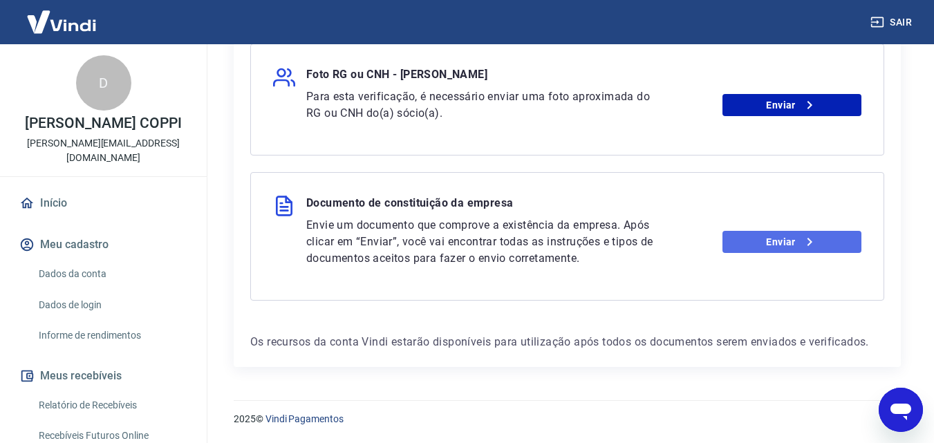
click at [792, 245] on link "Enviar" at bounding box center [791, 242] width 139 height 22
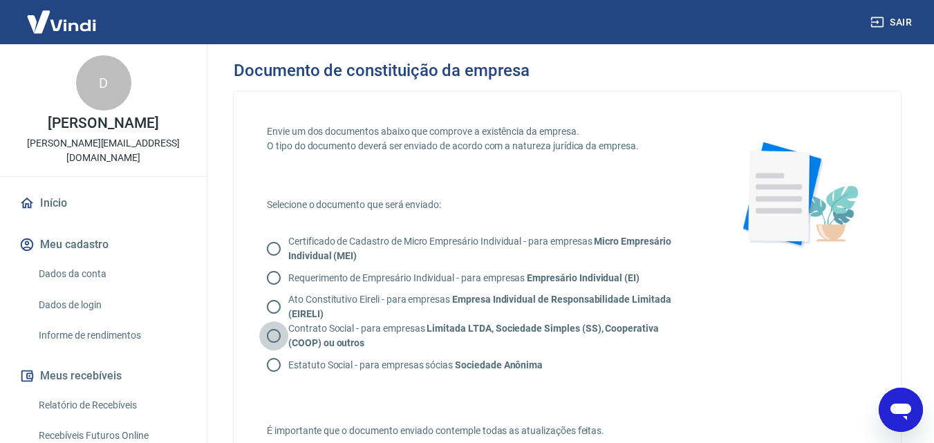
click at [276, 332] on input "Contrato Social - para empresas Limitada LTDA, Sociedade Simples (SS), Cooperat…" at bounding box center [273, 335] width 29 height 29
radio input "true"
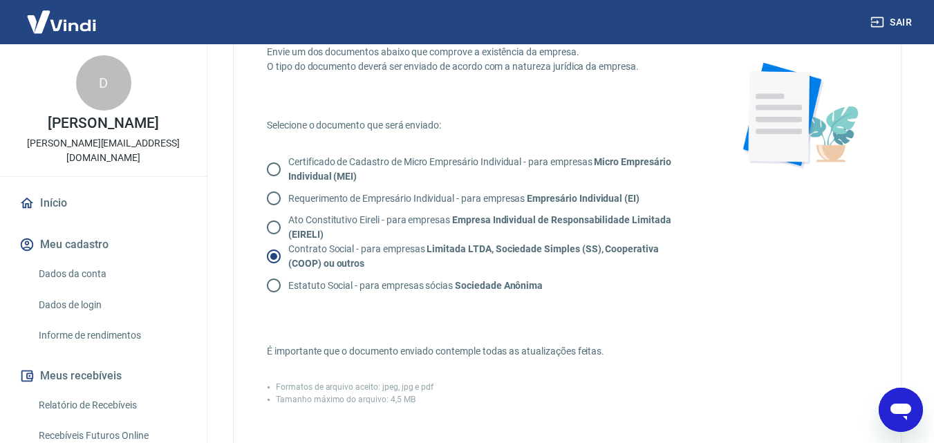
scroll to position [207, 0]
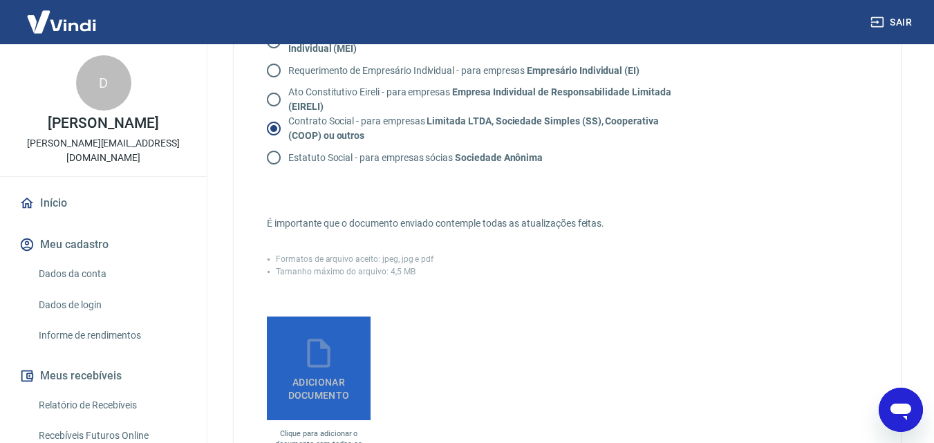
click at [335, 365] on icon at bounding box center [318, 353] width 35 height 35
click at [0, 0] on input "Adicionar documento" at bounding box center [0, 0] width 0 height 0
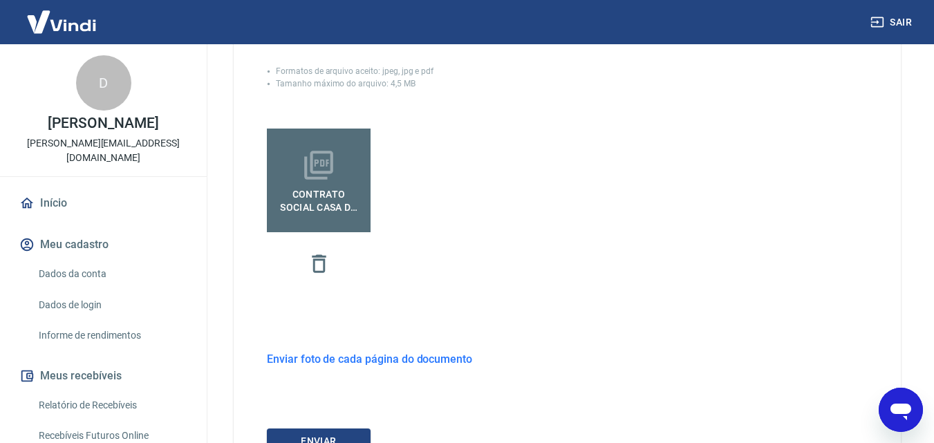
scroll to position [377, 0]
